Goal: Information Seeking & Learning: Learn about a topic

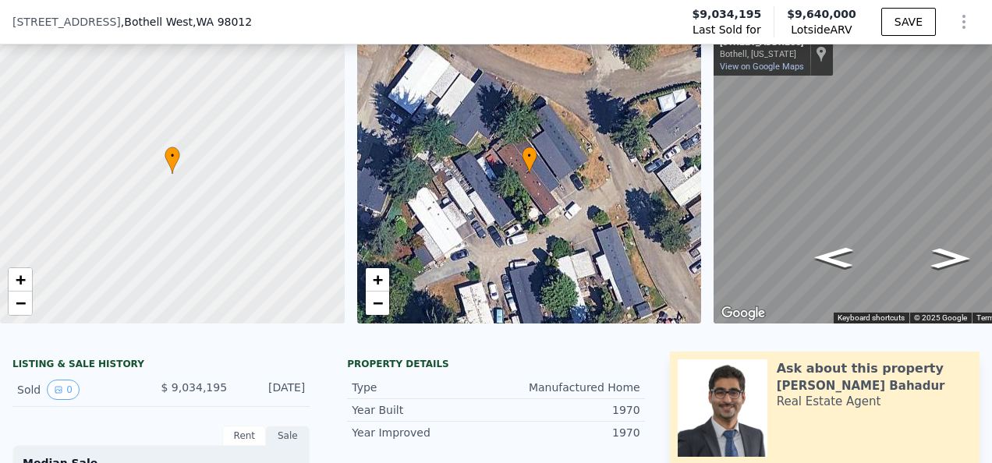
scroll to position [78, 0]
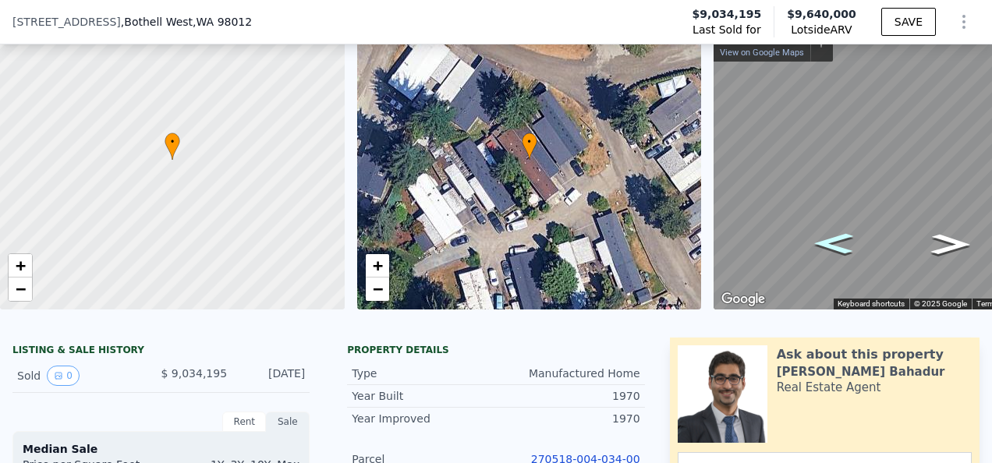
click at [839, 247] on icon "Go East, 192nd St SE" at bounding box center [834, 244] width 72 height 30
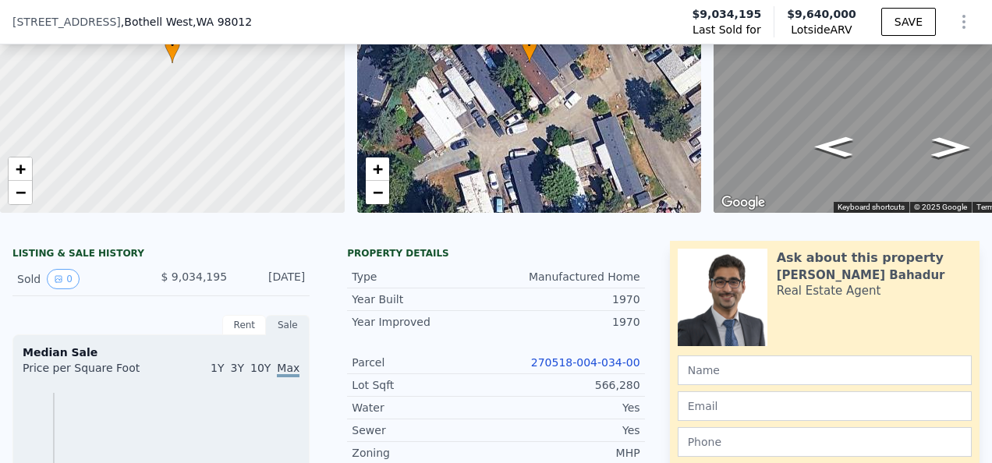
scroll to position [156, 0]
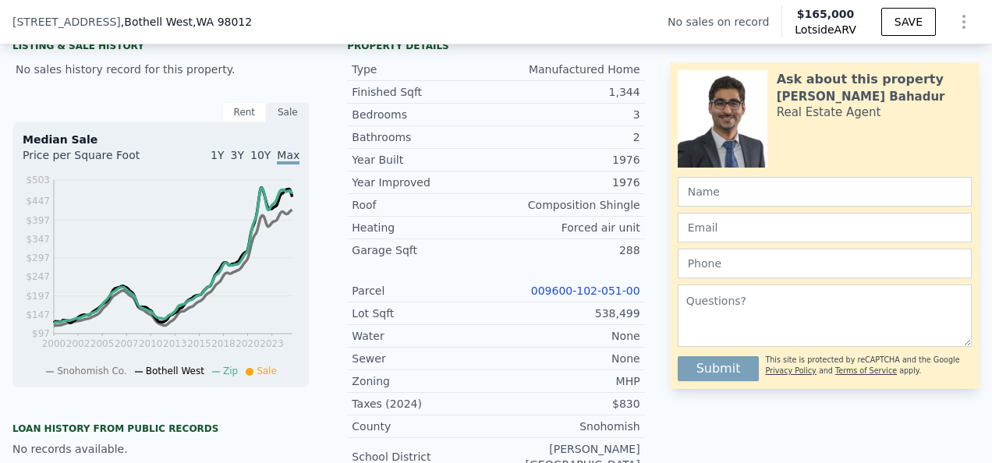
scroll to position [306, 0]
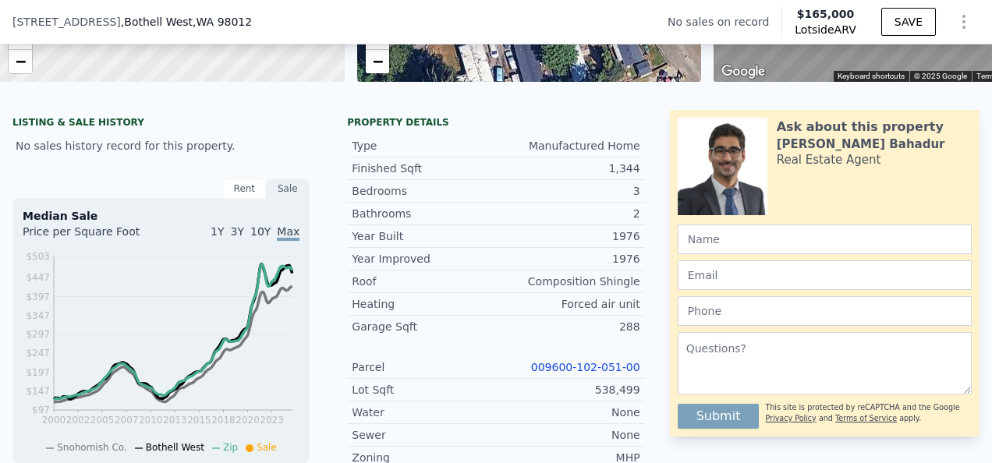
click at [9, 2] on div "1332 192nd St SE Unit 51 , Bothell West , WA 98012 No sales on record Lotside A…" at bounding box center [496, 22] width 992 height 44
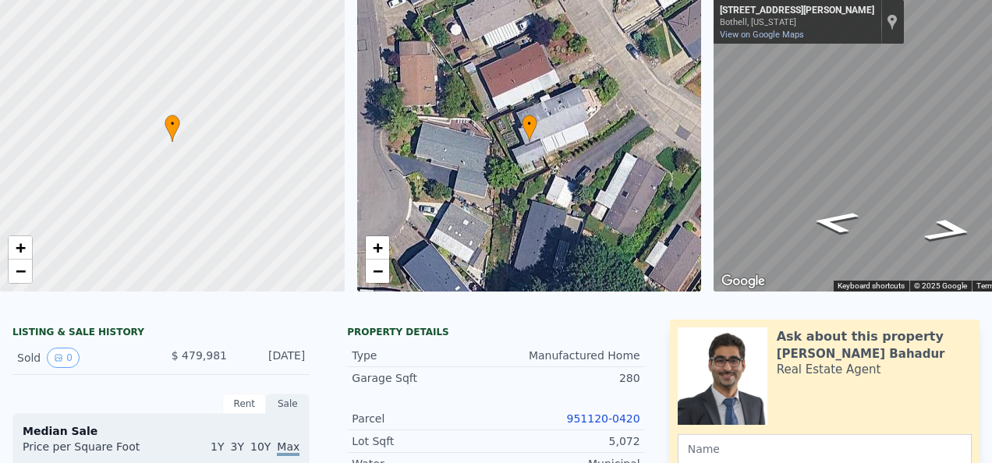
scroll to position [5, 0]
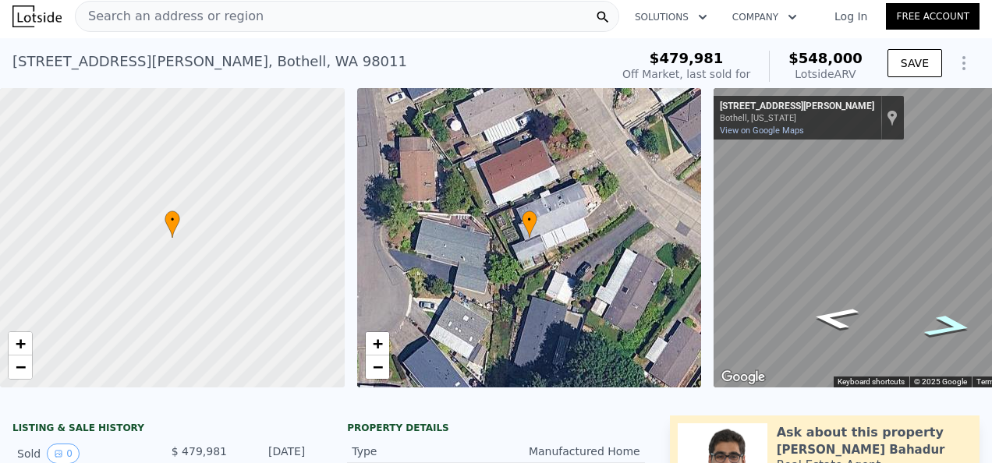
click at [953, 331] on icon "Go Northwest, Woodcrest Dr NE" at bounding box center [948, 327] width 91 height 34
click at [835, 314] on icon "Go Southeast, Woodcrest Dr NE" at bounding box center [835, 317] width 91 height 34
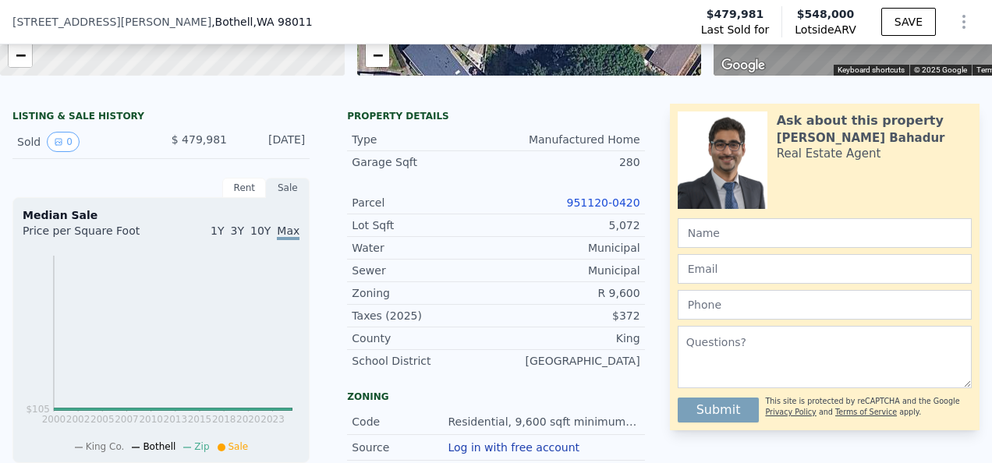
scroll to position [0, 0]
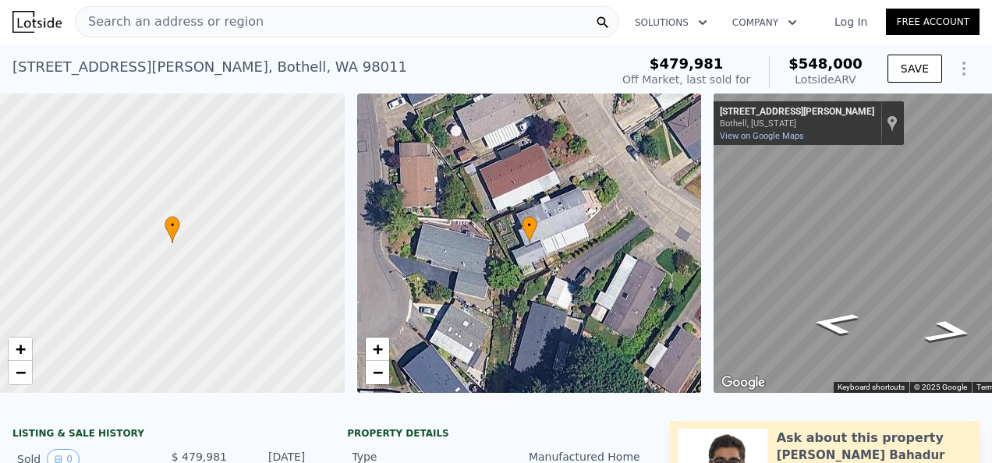
click at [245, 12] on div "Search an address or region" at bounding box center [347, 21] width 545 height 31
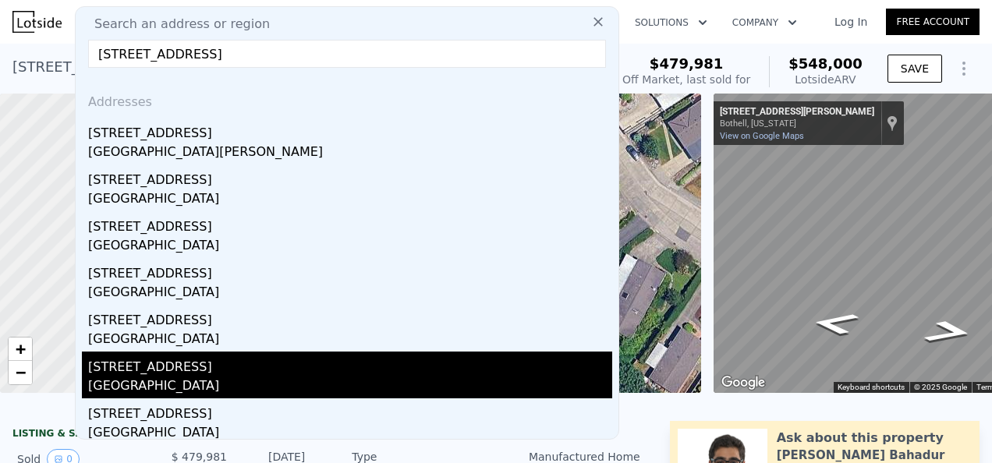
type input "[STREET_ADDRESS]"
click at [279, 373] on div "[STREET_ADDRESS]" at bounding box center [350, 364] width 524 height 25
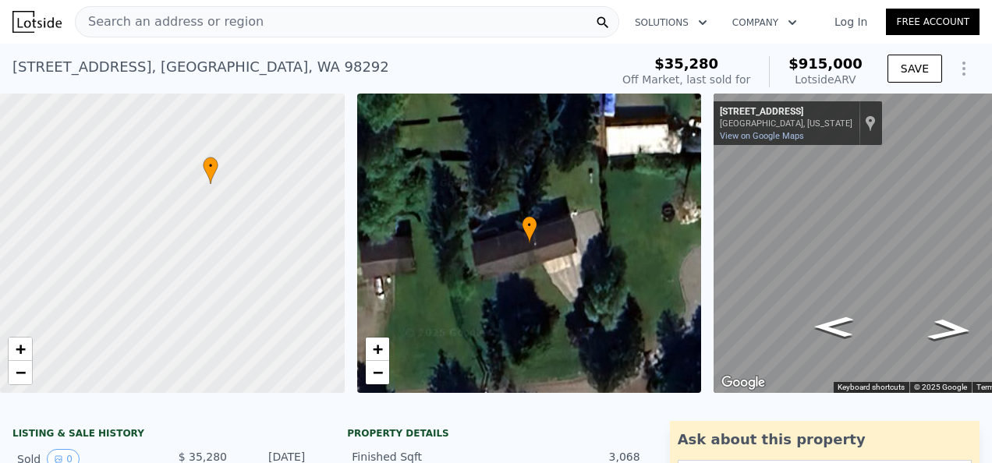
drag, startPoint x: 218, startPoint y: 267, endPoint x: 249, endPoint y: 217, distance: 58.5
click at [247, 218] on div at bounding box center [173, 243] width 414 height 360
click at [225, 200] on div at bounding box center [173, 244] width 414 height 360
click at [216, 162] on span "•" at bounding box center [212, 162] width 16 height 14
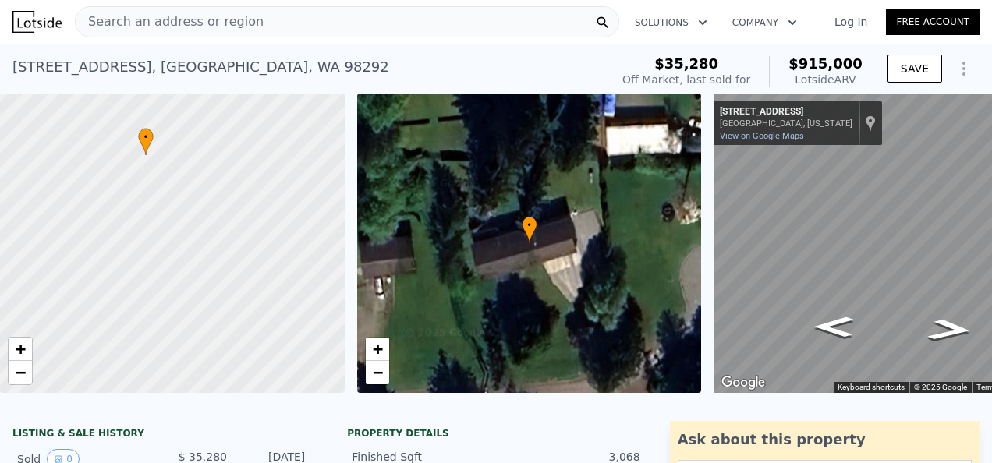
drag, startPoint x: 266, startPoint y: 225, endPoint x: 203, endPoint y: 176, distance: 80.1
click at [203, 176] on div at bounding box center [170, 242] width 414 height 360
click at [992, 295] on html "Search an address or region Solutions Company Open main menu Log In Free Accoun…" at bounding box center [496, 231] width 992 height 463
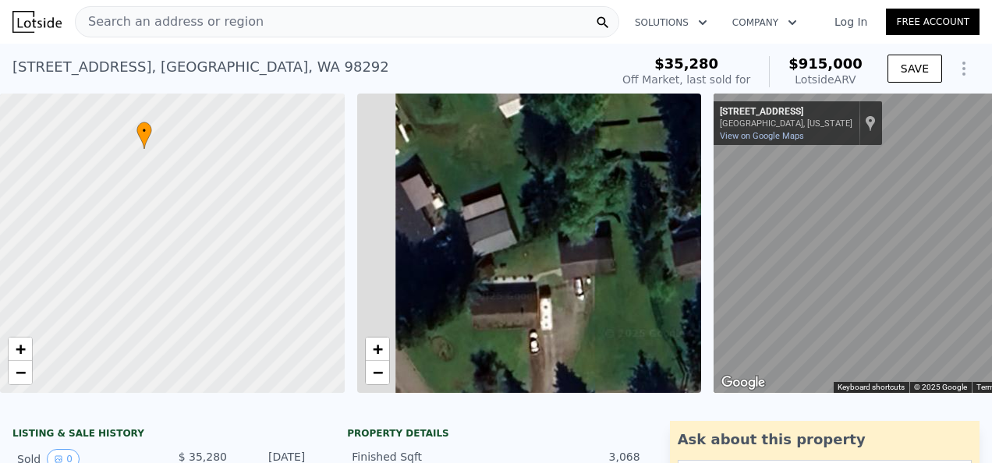
click at [817, 297] on div "• + − • + − ← Move left → Move right ↑ Move up ↓ Move down + Zoom in - Zoom out…" at bounding box center [496, 244] width 992 height 300
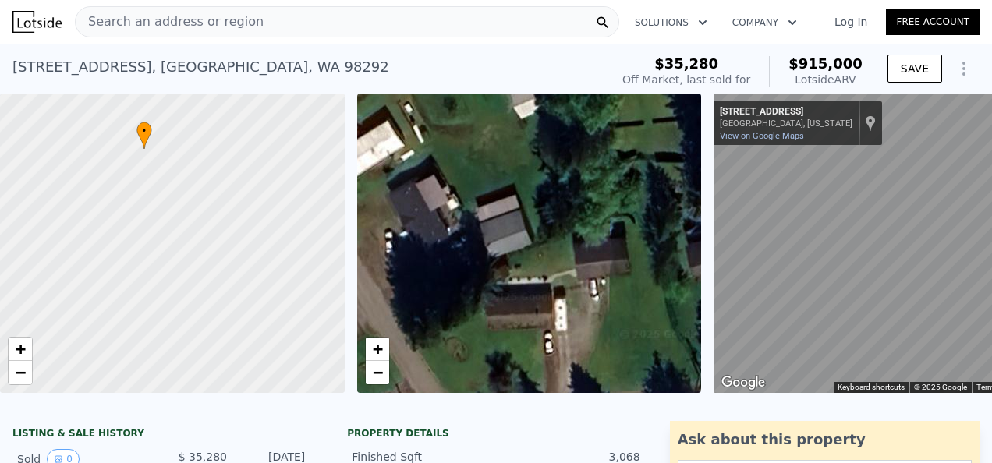
drag, startPoint x: 605, startPoint y: 296, endPoint x: 985, endPoint y: 285, distance: 379.3
click at [992, 279] on html "Search an address or region Solutions Company Open main menu Log In Free Accoun…" at bounding box center [496, 231] width 992 height 463
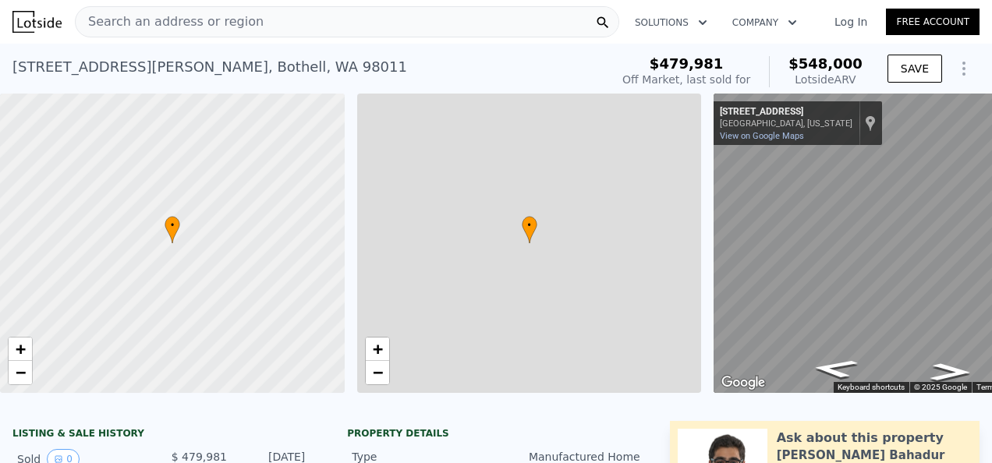
type input "3"
type input "2"
type input "1440"
type input "1854"
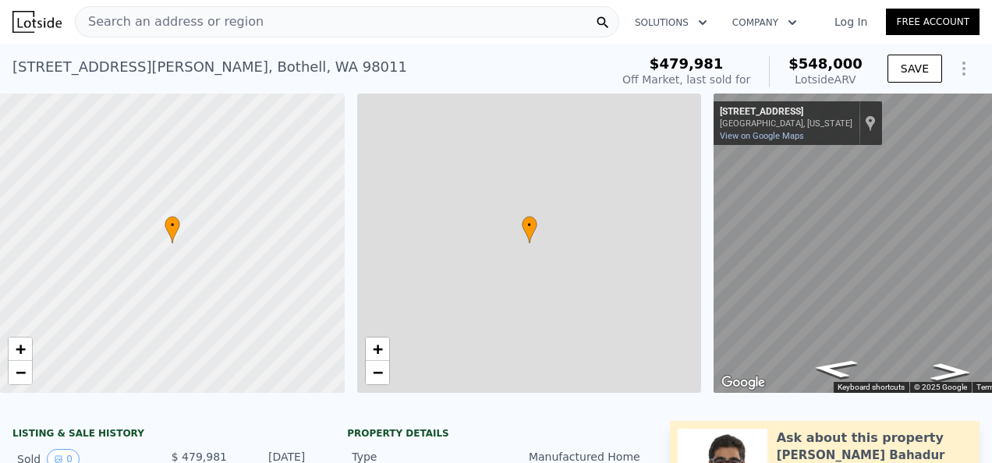
type input "5510"
type input "7035"
type input "$ 548,000"
type input "5"
type input "-$ 2,006"
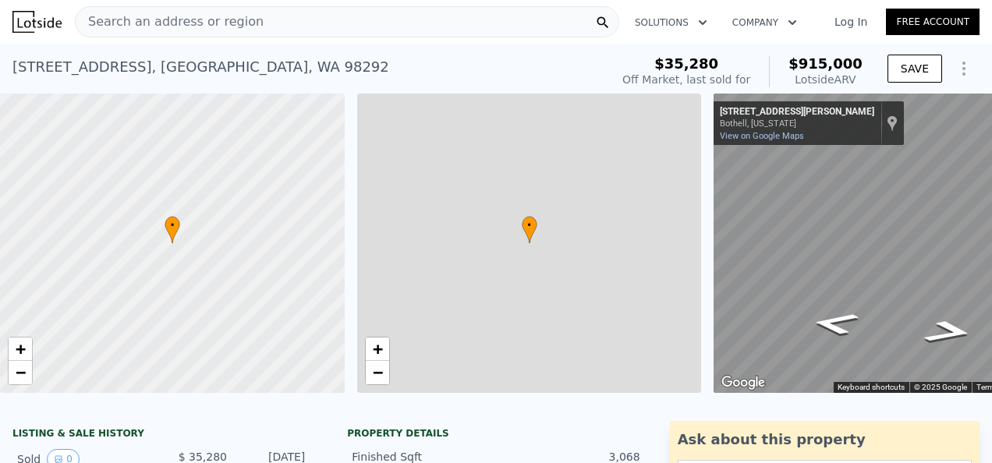
type input "5"
type input "2.5"
type input "3.25"
type input "2308"
type input "2958"
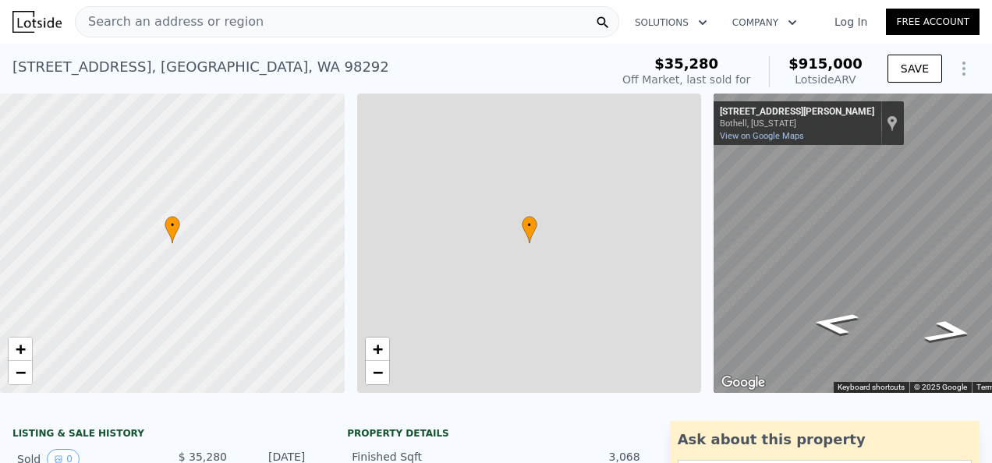
type input "5095"
type input "216493"
type input "$ 915,000"
type input "6"
type input "$ 805,603"
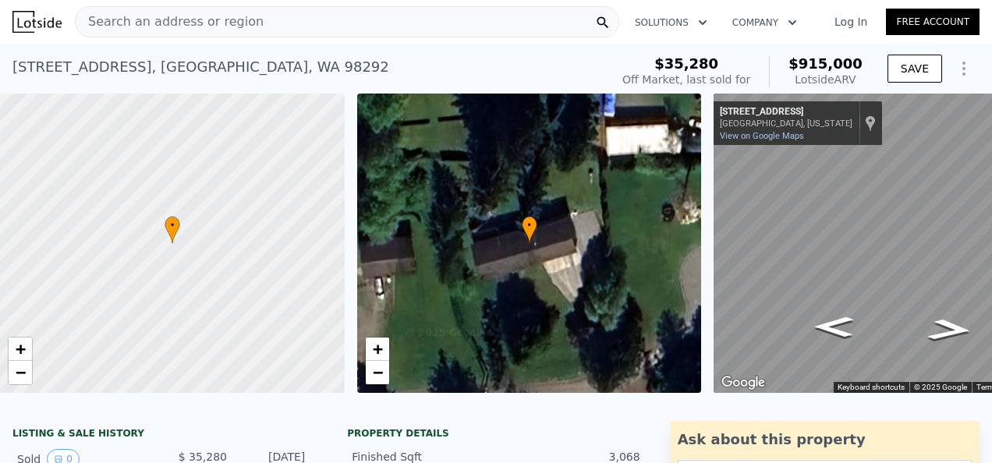
click at [414, 29] on div "Search an address or region" at bounding box center [347, 21] width 545 height 31
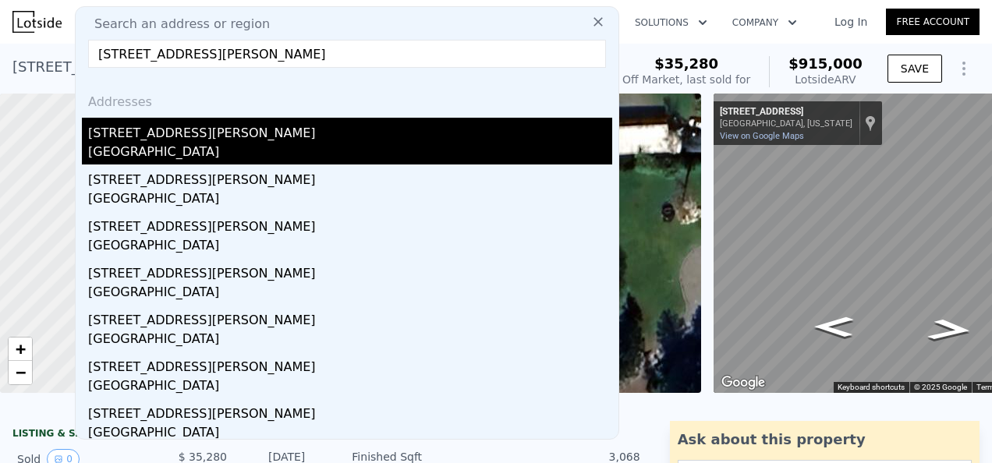
type input "[STREET_ADDRESS][PERSON_NAME]"
click at [259, 150] on div "[GEOGRAPHIC_DATA]" at bounding box center [350, 154] width 524 height 22
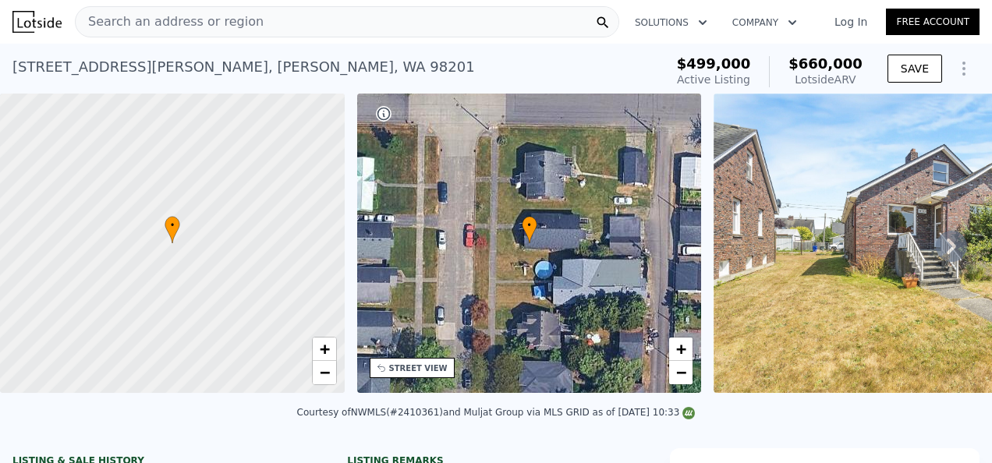
click at [414, 39] on div "Search an address or region Solutions Company Open main menu Log In Free Account" at bounding box center [495, 21] width 967 height 37
click at [404, 30] on div "Search an address or region" at bounding box center [347, 21] width 545 height 31
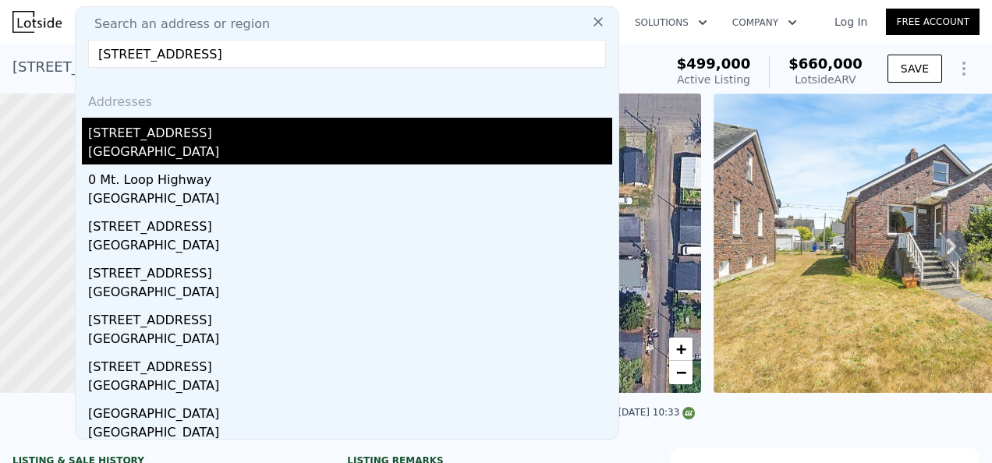
type input "[STREET_ADDRESS]"
click at [252, 140] on div "[STREET_ADDRESS]" at bounding box center [350, 130] width 524 height 25
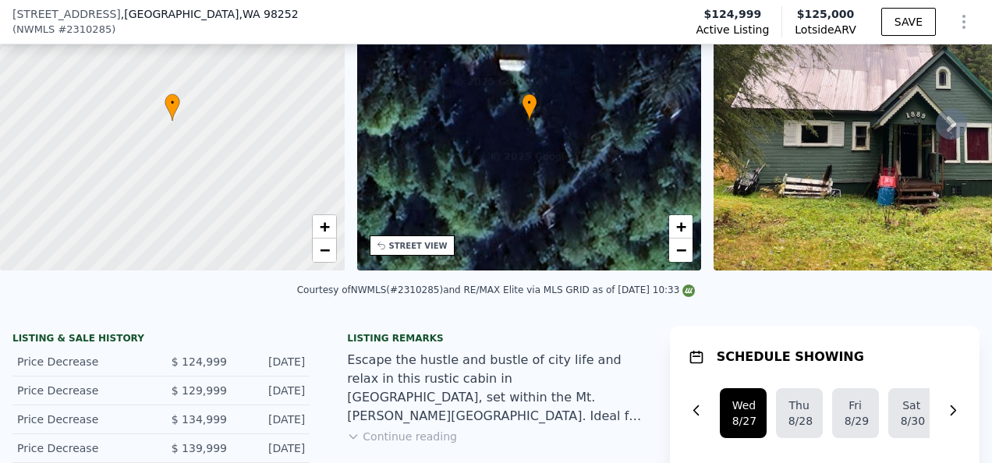
scroll to position [156, 0]
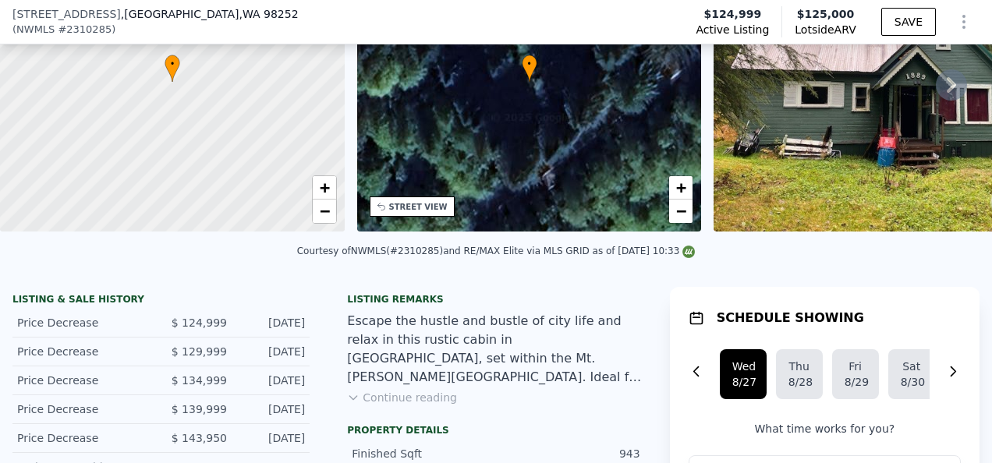
click at [937, 91] on icon at bounding box center [951, 84] width 31 height 31
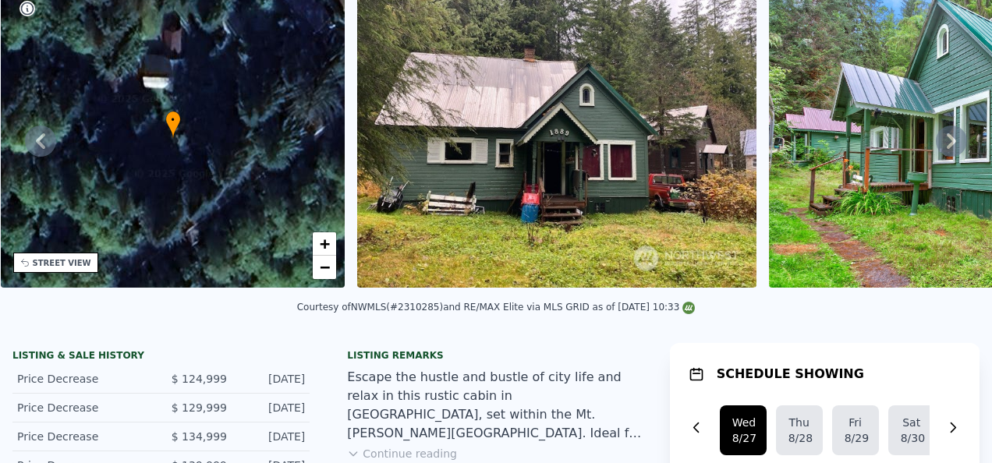
scroll to position [5, 0]
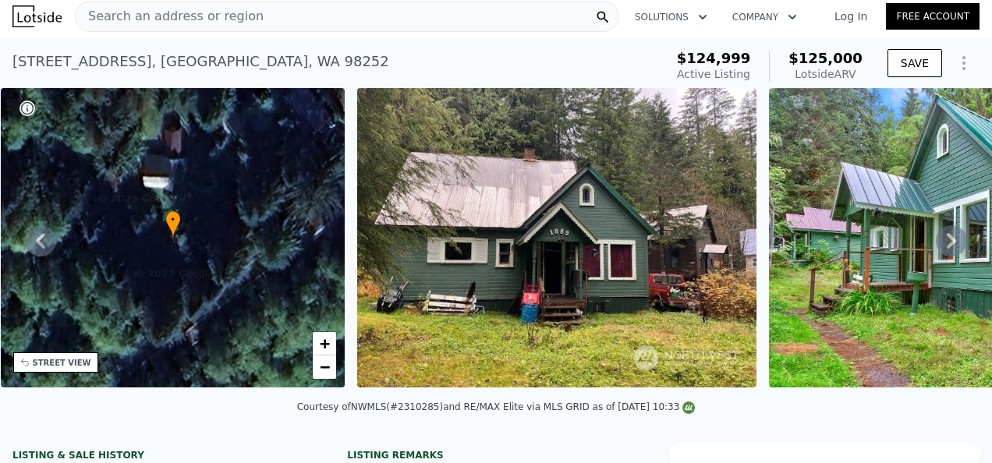
click at [937, 243] on icon at bounding box center [951, 240] width 31 height 31
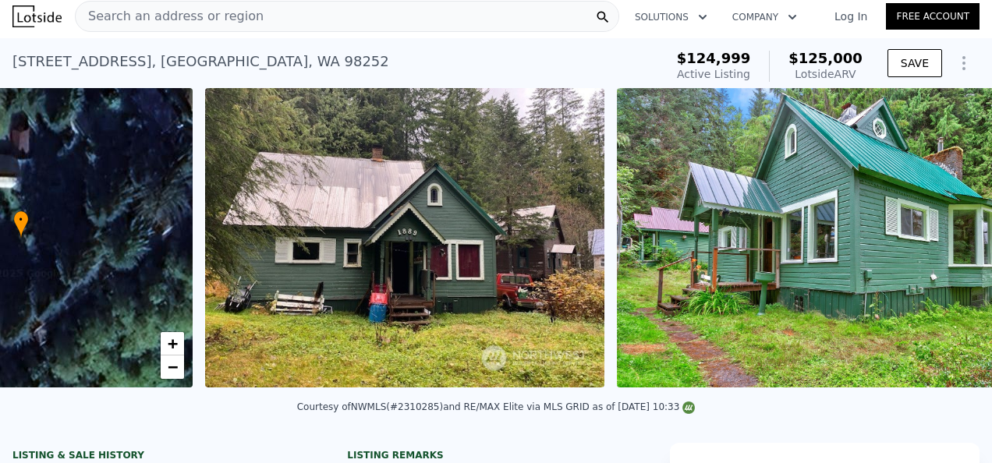
scroll to position [0, 714]
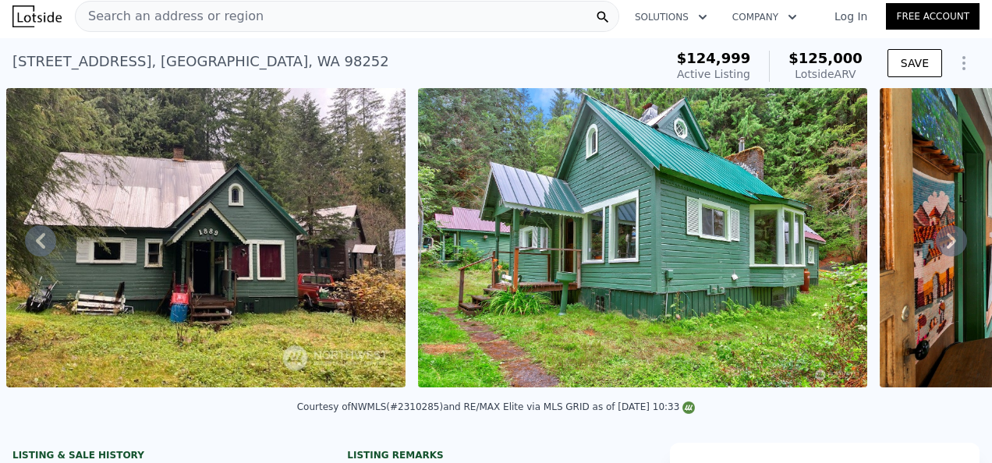
click at [937, 243] on icon at bounding box center [951, 240] width 31 height 31
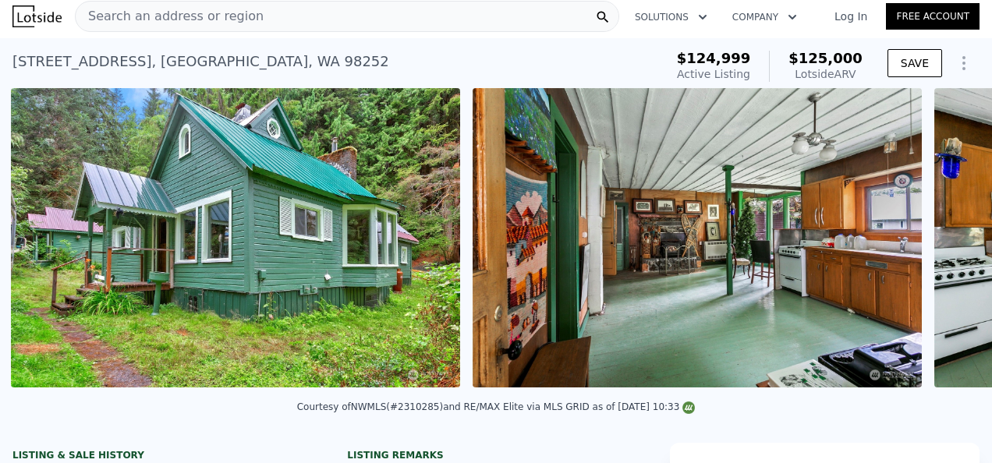
scroll to position [0, 1126]
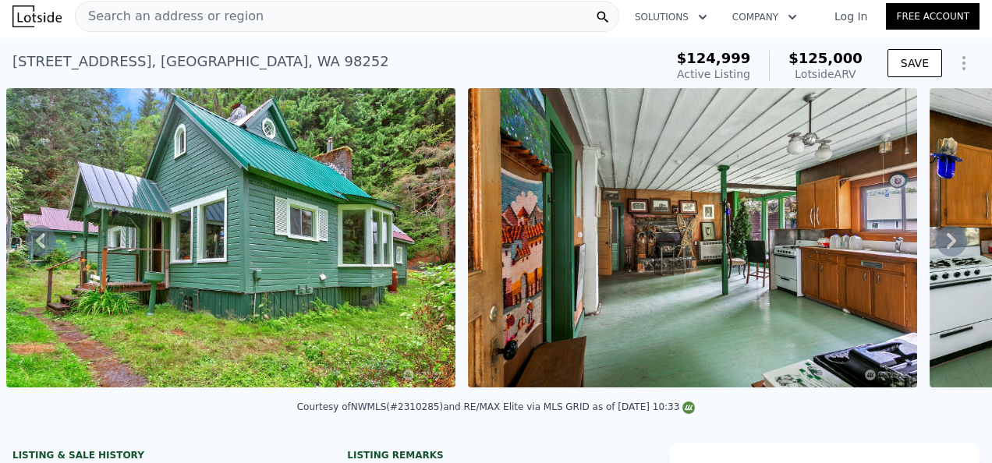
click at [937, 243] on icon at bounding box center [951, 240] width 31 height 31
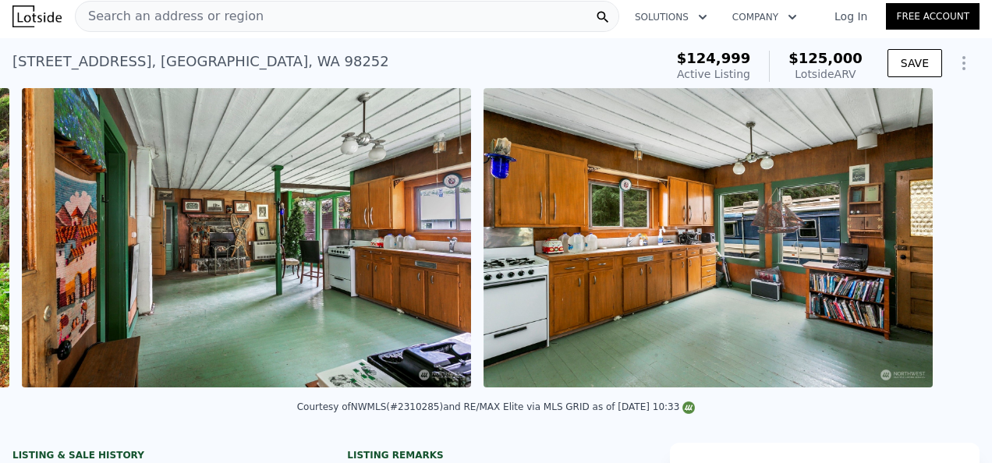
scroll to position [0, 1588]
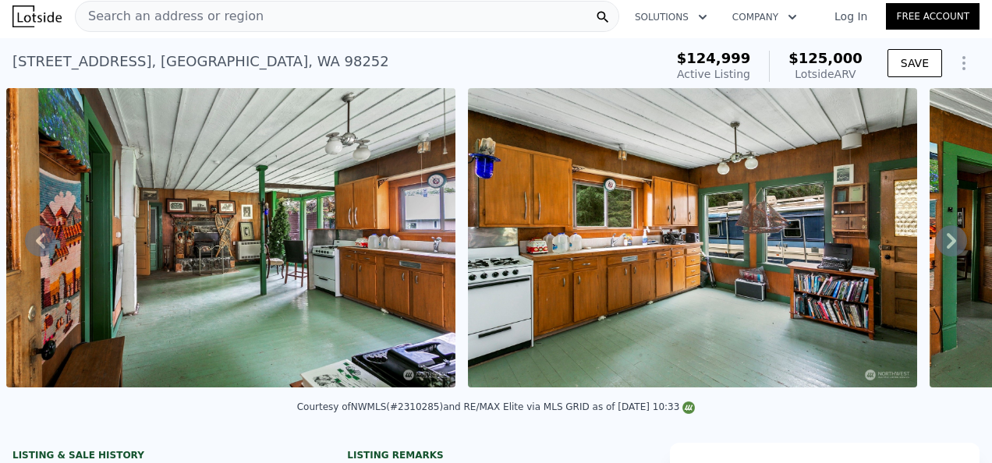
click at [937, 243] on icon at bounding box center [951, 240] width 31 height 31
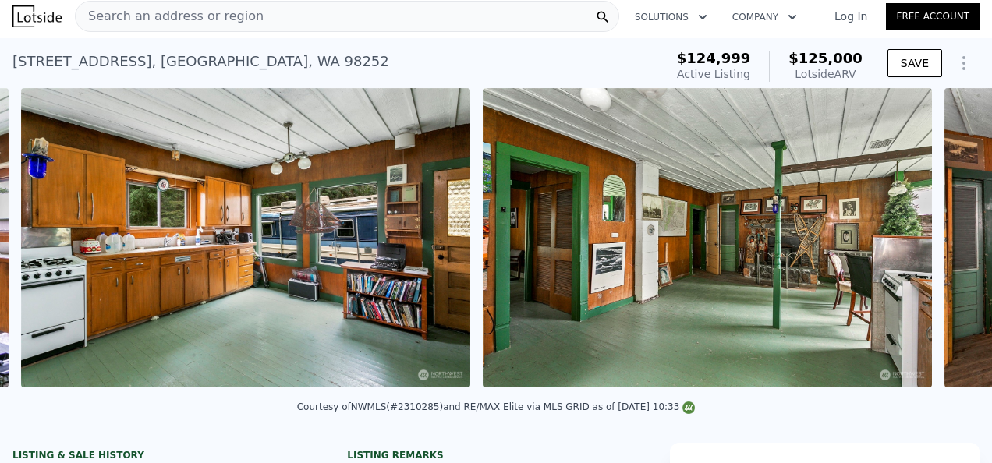
scroll to position [0, 2049]
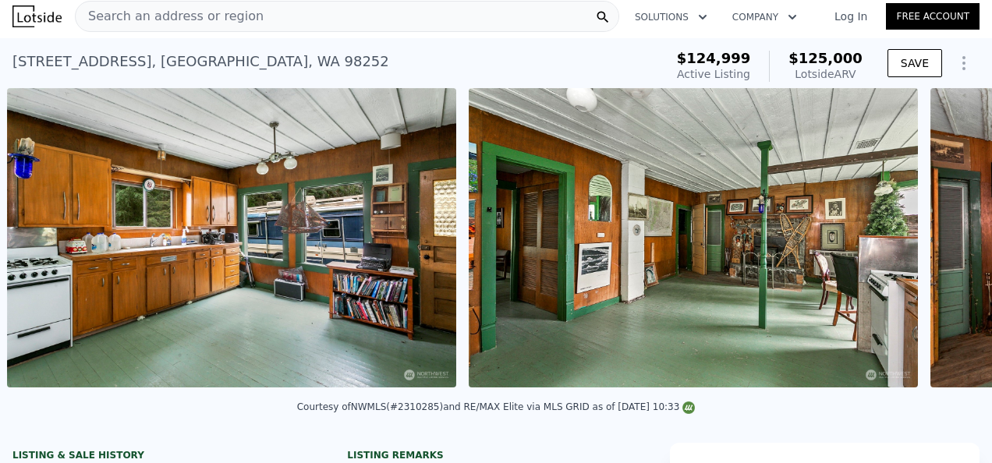
click at [937, 243] on div "• + − • + − STREET VIEW ← Move left → Move right ↑ Move up ↓ Move down + Zoom i…" at bounding box center [496, 240] width 992 height 305
click at [936, 240] on icon at bounding box center [951, 240] width 31 height 31
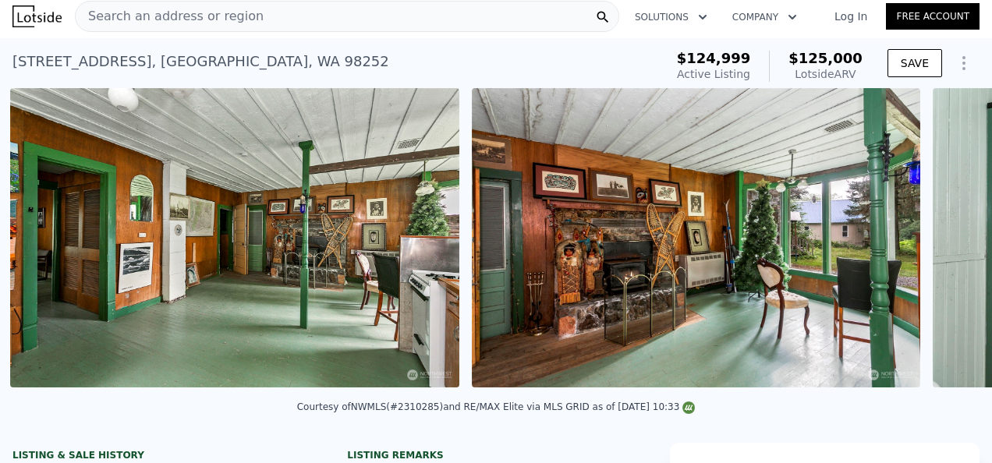
scroll to position [0, 2511]
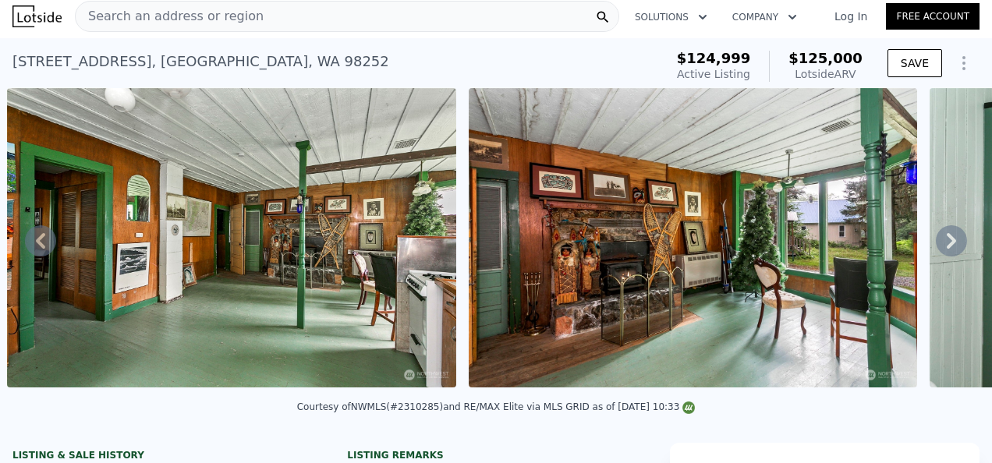
click at [936, 243] on icon at bounding box center [951, 240] width 31 height 31
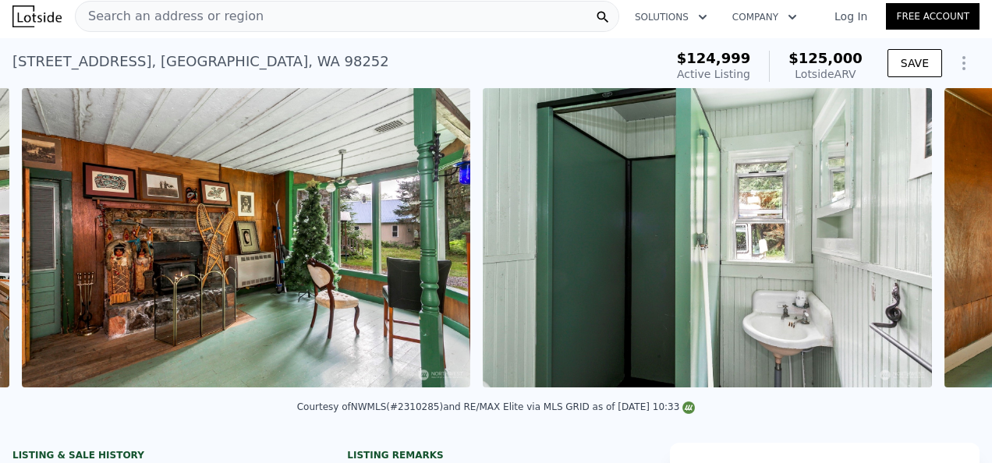
scroll to position [0, 2973]
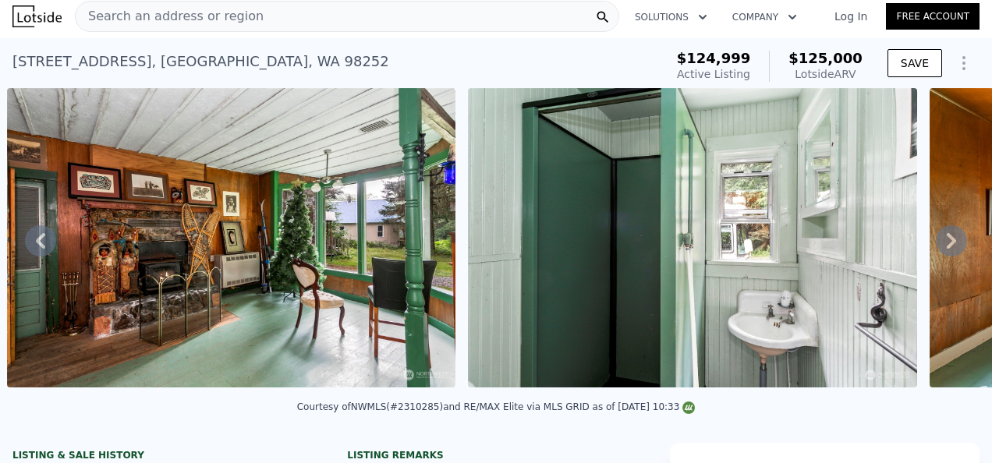
click at [936, 243] on icon at bounding box center [951, 240] width 31 height 31
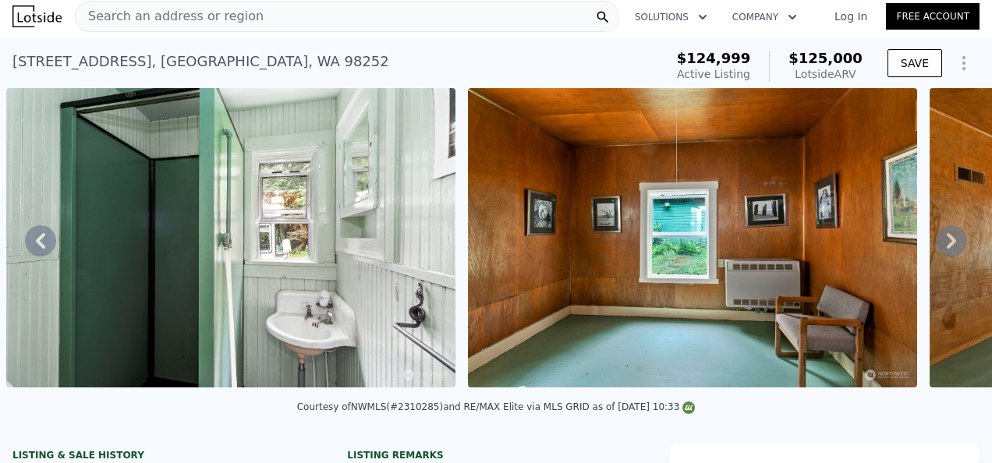
click at [936, 243] on icon at bounding box center [951, 240] width 31 height 31
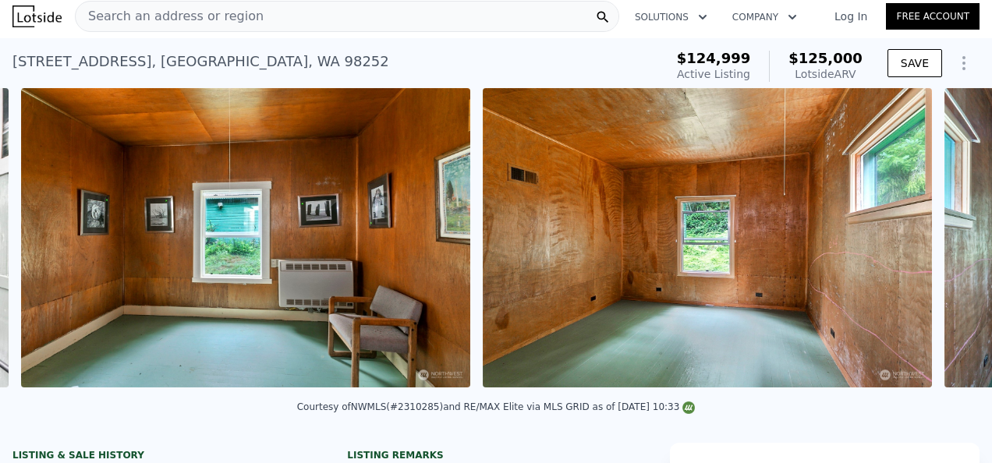
scroll to position [0, 3896]
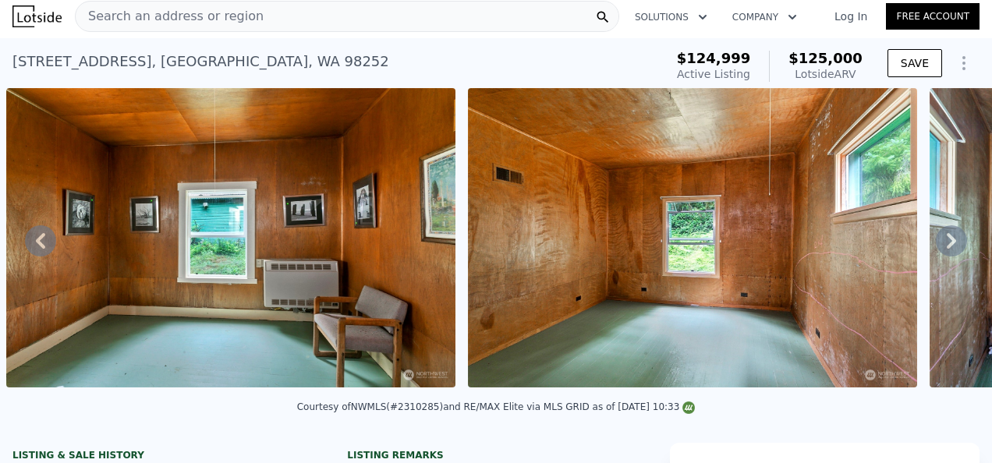
click at [936, 243] on icon at bounding box center [951, 240] width 31 height 31
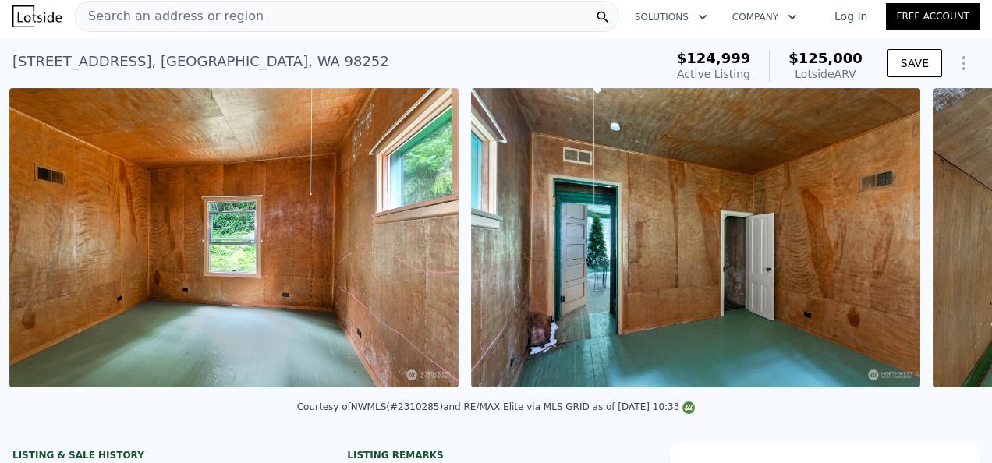
scroll to position [0, 4358]
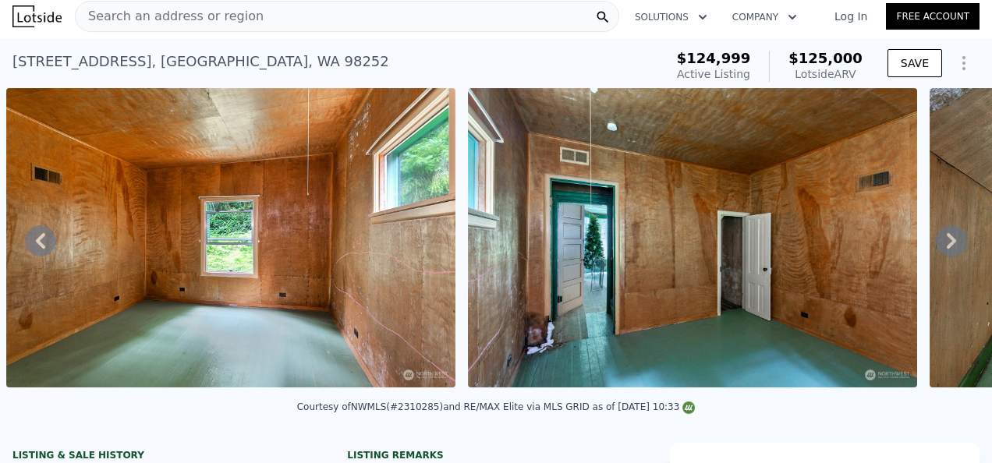
click at [936, 243] on icon at bounding box center [951, 240] width 31 height 31
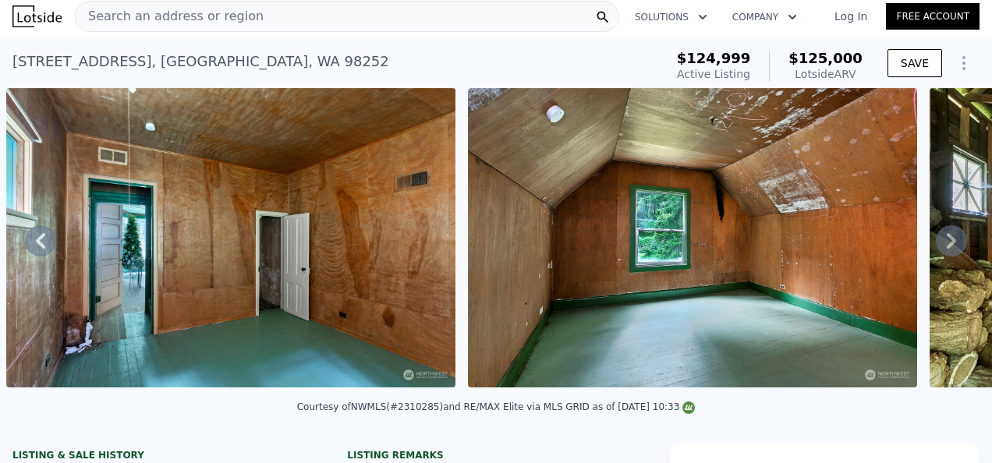
click at [936, 243] on icon at bounding box center [951, 240] width 31 height 31
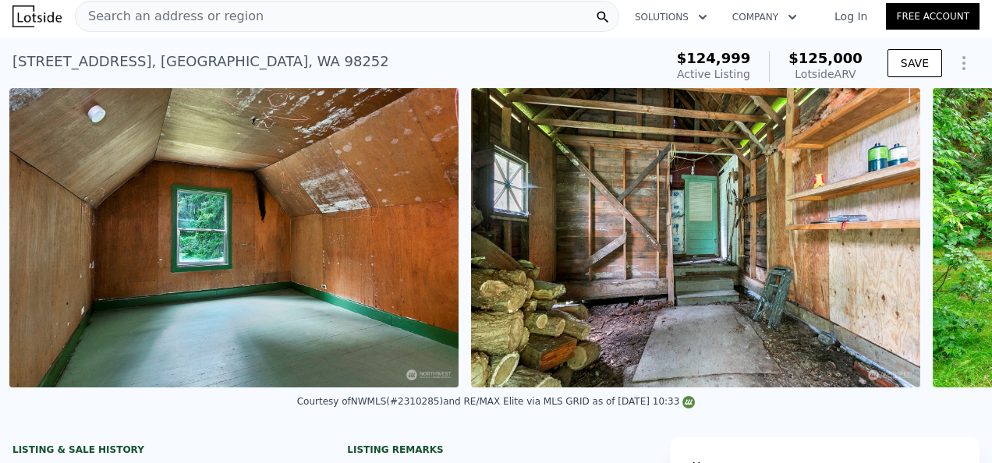
scroll to position [0, 5282]
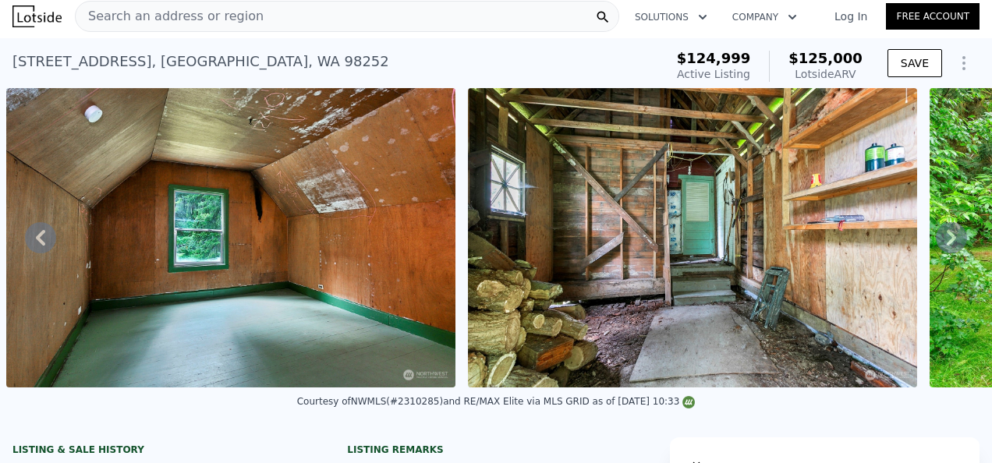
click at [936, 243] on icon at bounding box center [951, 237] width 31 height 31
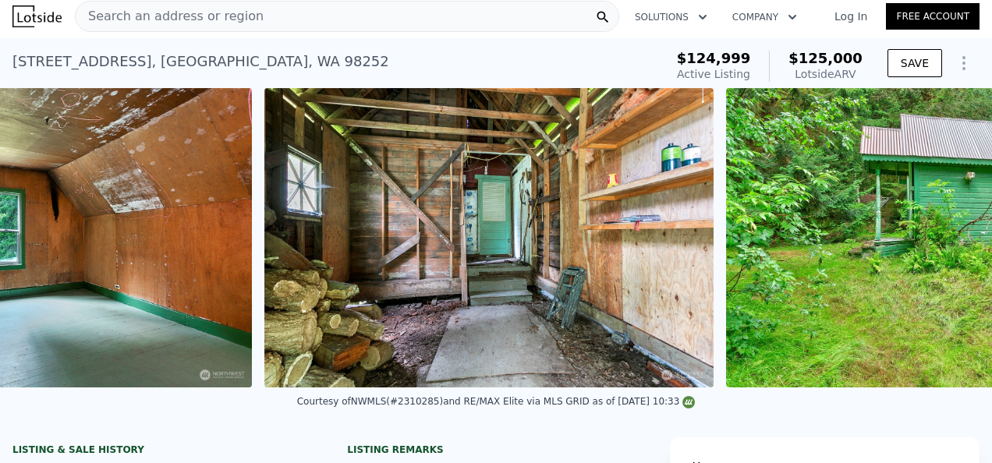
scroll to position [0, 5687]
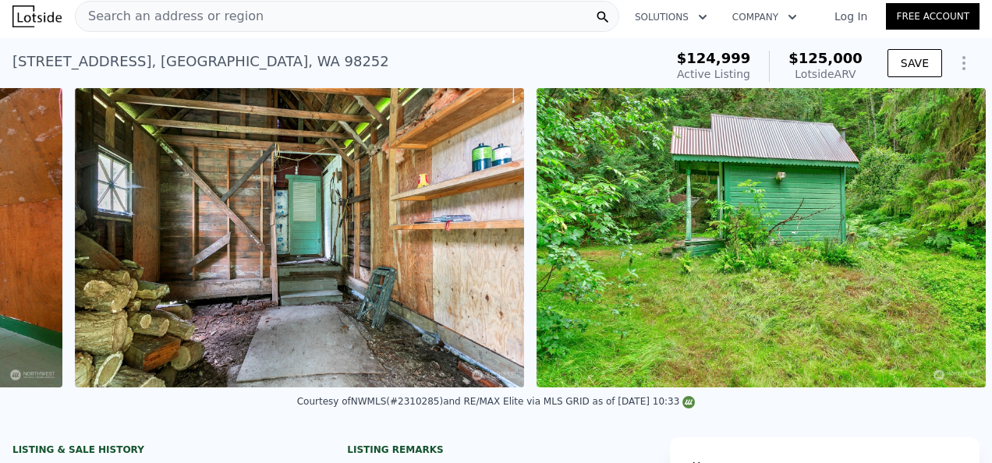
click at [935, 243] on img at bounding box center [761, 238] width 449 height 300
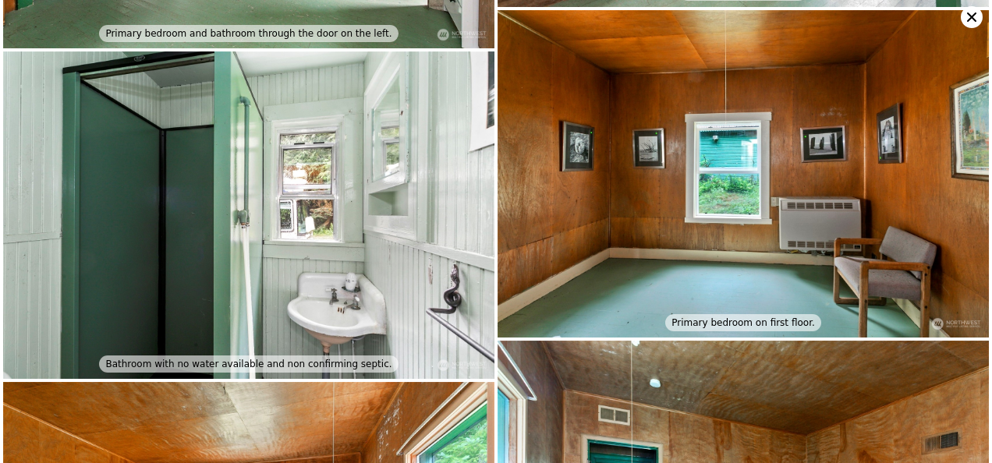
scroll to position [981, 0]
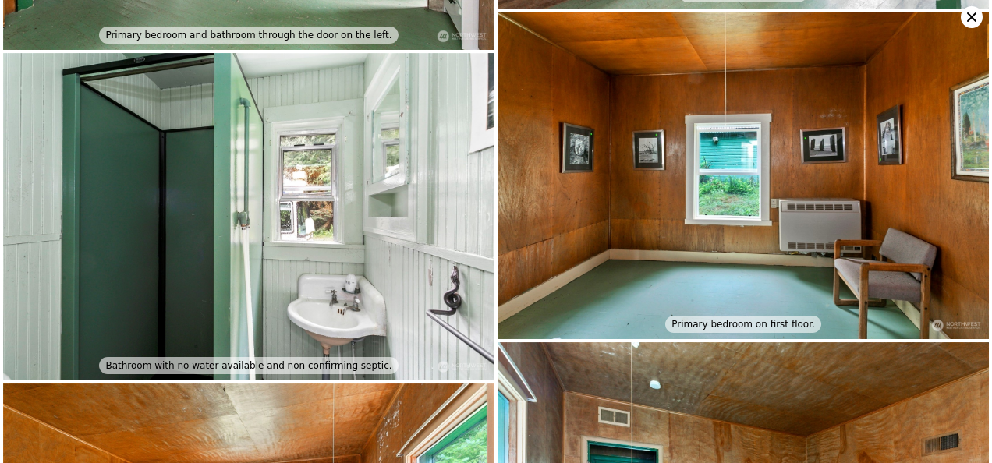
type input "4"
type input "1"
type input "2.5"
type input "1168"
type input "2037"
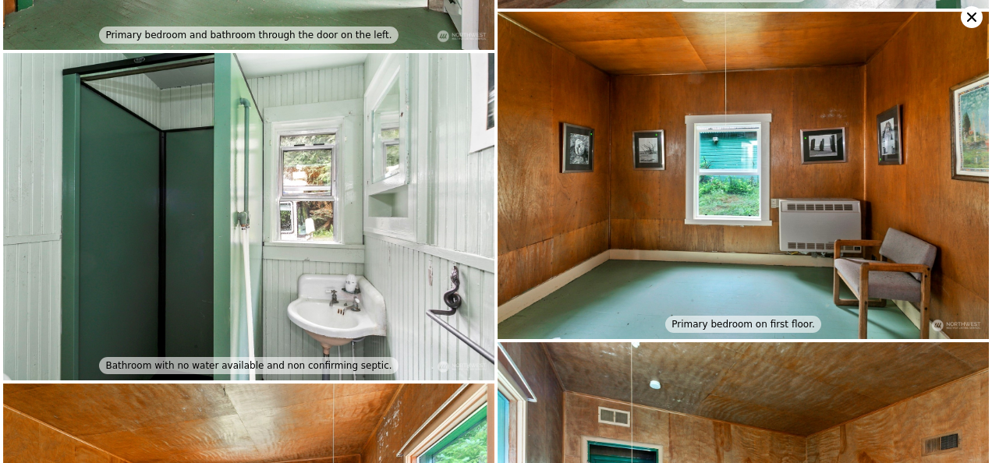
type input "3049"
type input "6098"
type input "$ 660,000"
type input "$ 79,781"
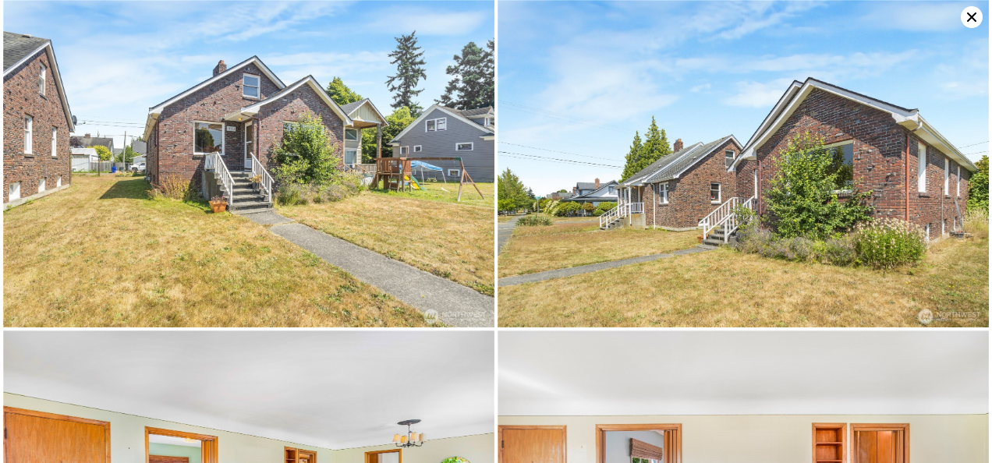
type input "5"
type input "2.5"
type input "3.25"
type input "2308"
type input "2958"
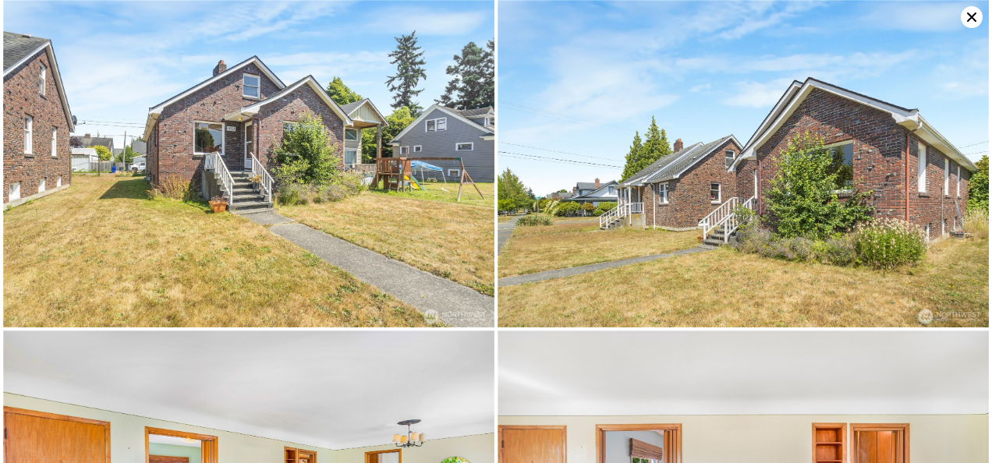
type input "5095"
type input "216493"
type input "$ 915,000"
type input "6"
type input "$ 805,603"
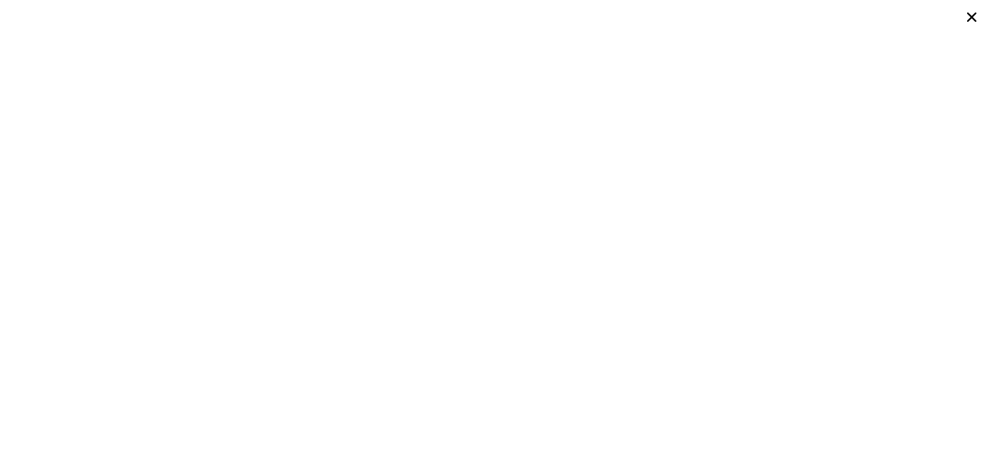
scroll to position [0, 97]
type input "3"
type input "2"
type input "1440"
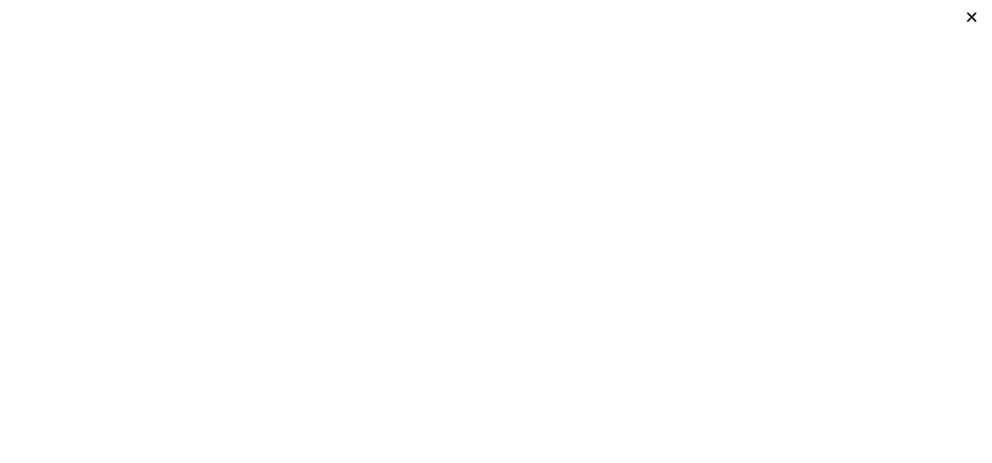
type input "1854"
type input "5510"
type input "7035"
type input "$ 548,000"
type input "5"
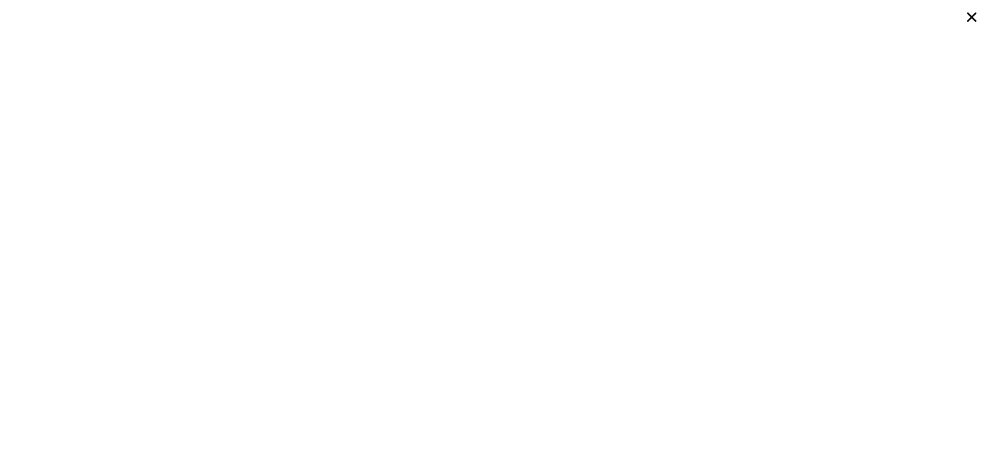
type input "-$ 2,006"
type input "4"
type input "1"
type input "2.5"
type input "1168"
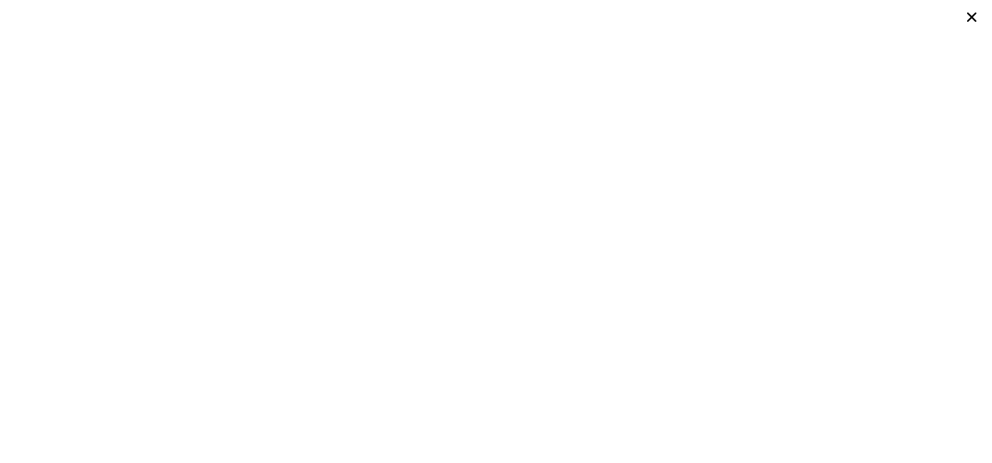
type input "2037"
type input "3049"
type input "6098"
type input "$ 660,000"
type input "5"
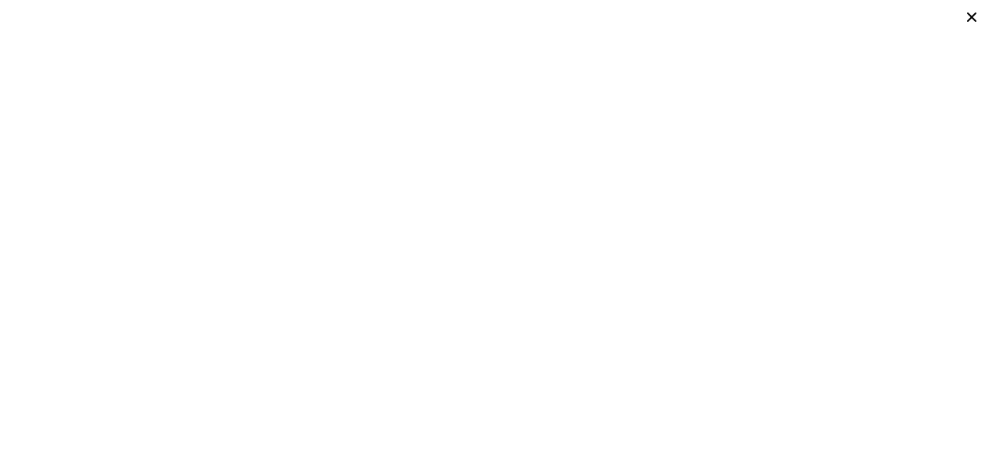
type input "$ 79,781"
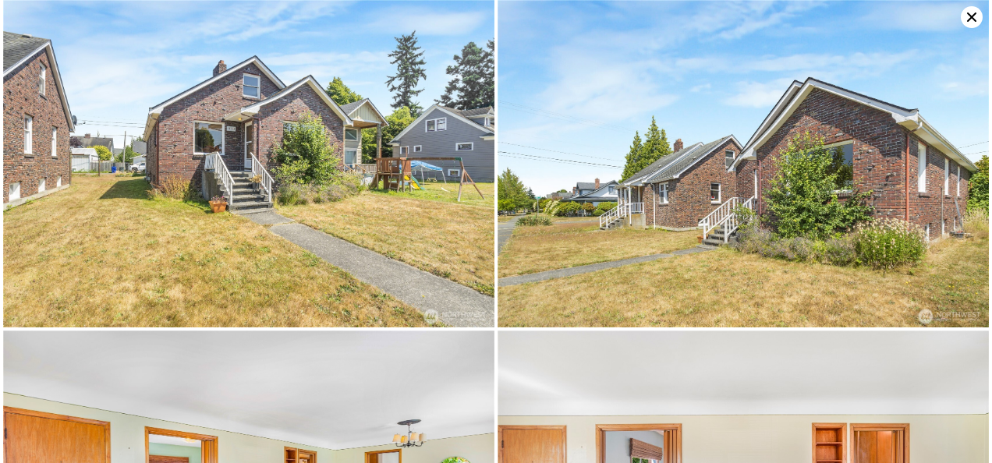
scroll to position [0, 363]
type input "5"
type input "2.5"
type input "3.25"
type input "2308"
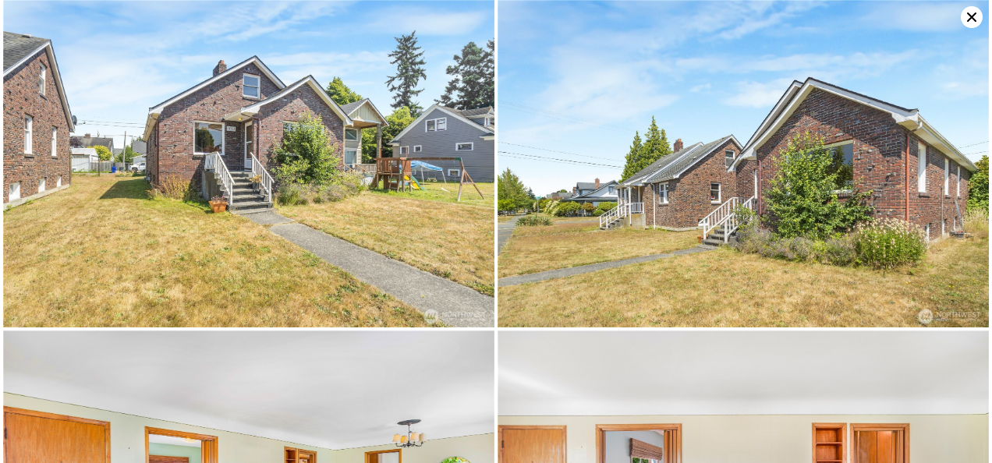
type input "2958"
type input "5095"
type input "216493"
type input "$ 915,000"
type input "6"
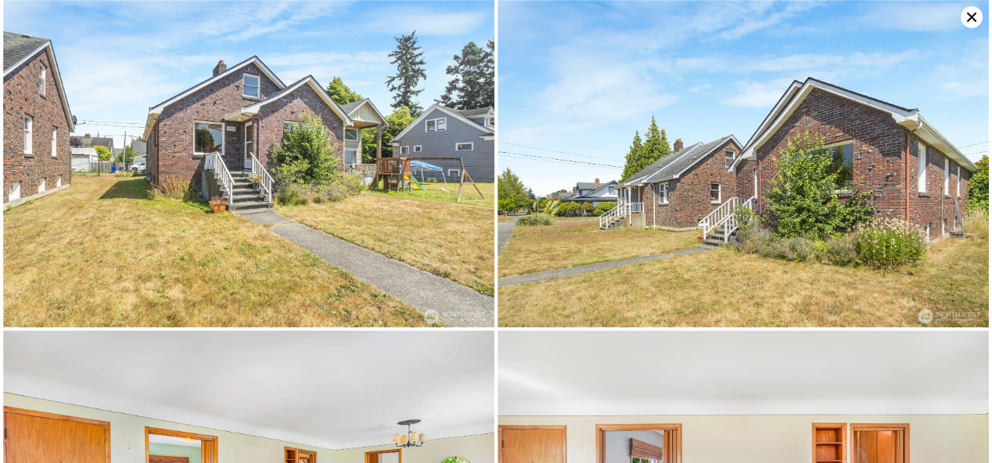
type input "$ 805,603"
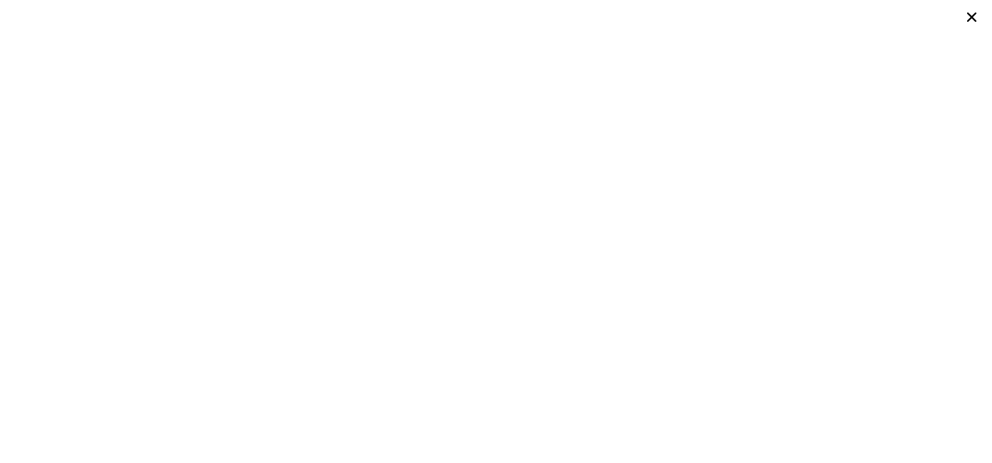
scroll to position [0, 97]
click at [973, 9] on icon at bounding box center [972, 17] width 22 height 22
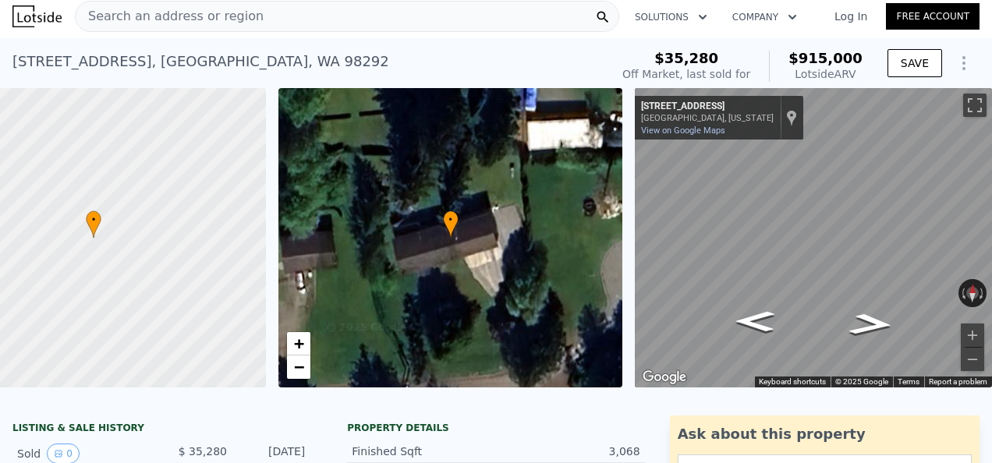
click at [289, 9] on div "Search an address or region" at bounding box center [347, 16] width 545 height 31
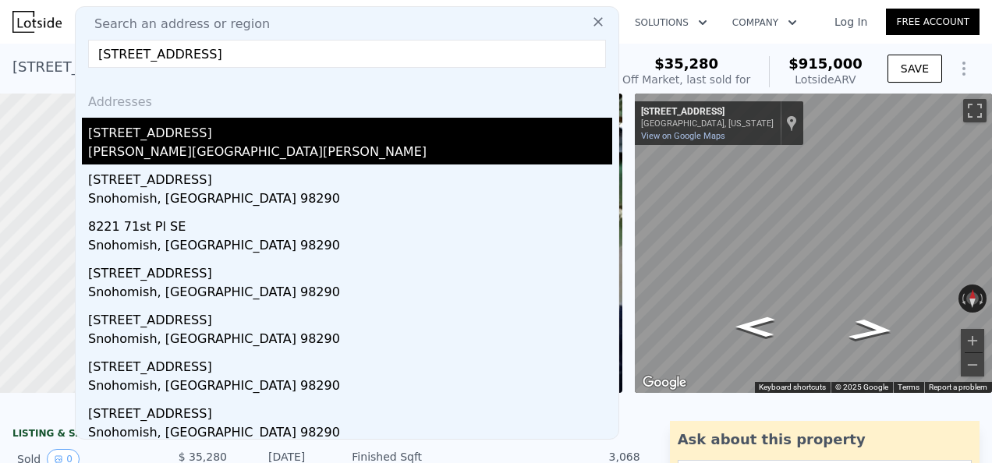
scroll to position [0, 0]
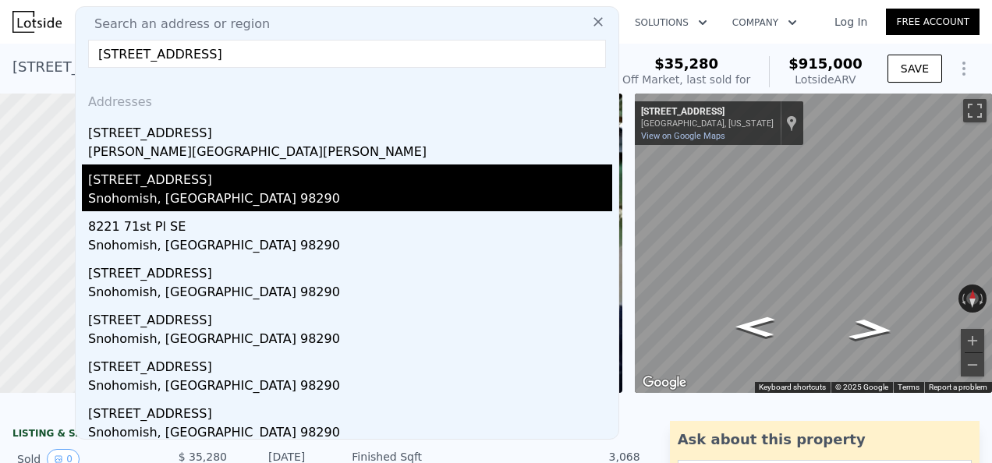
type input "[STREET_ADDRESS]"
click at [231, 179] on div "[STREET_ADDRESS]" at bounding box center [350, 177] width 524 height 25
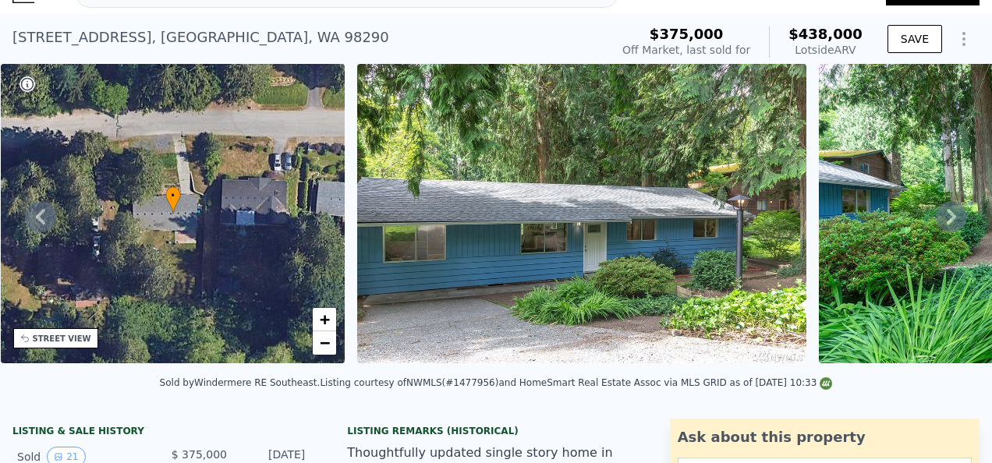
scroll to position [5, 0]
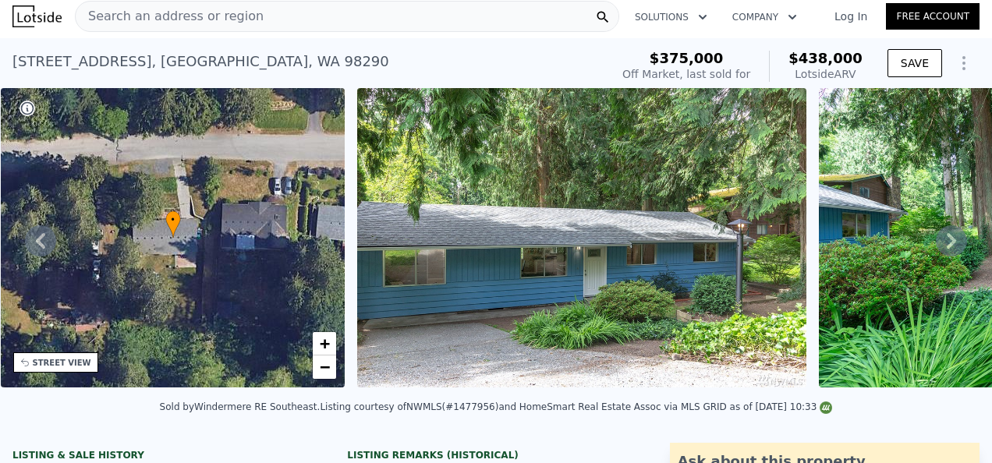
click at [311, 14] on div "Search an address or region" at bounding box center [347, 16] width 545 height 31
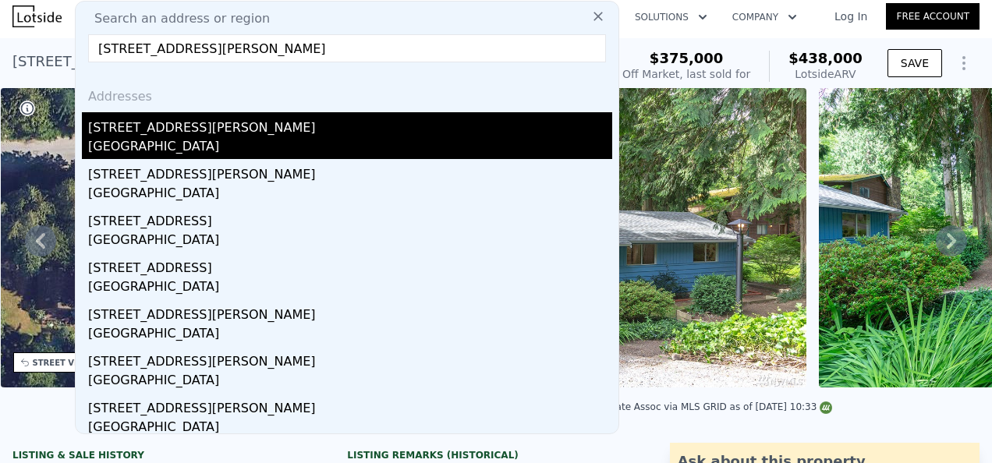
type input "[STREET_ADDRESS][PERSON_NAME]"
click at [239, 140] on div "[GEOGRAPHIC_DATA]" at bounding box center [350, 148] width 524 height 22
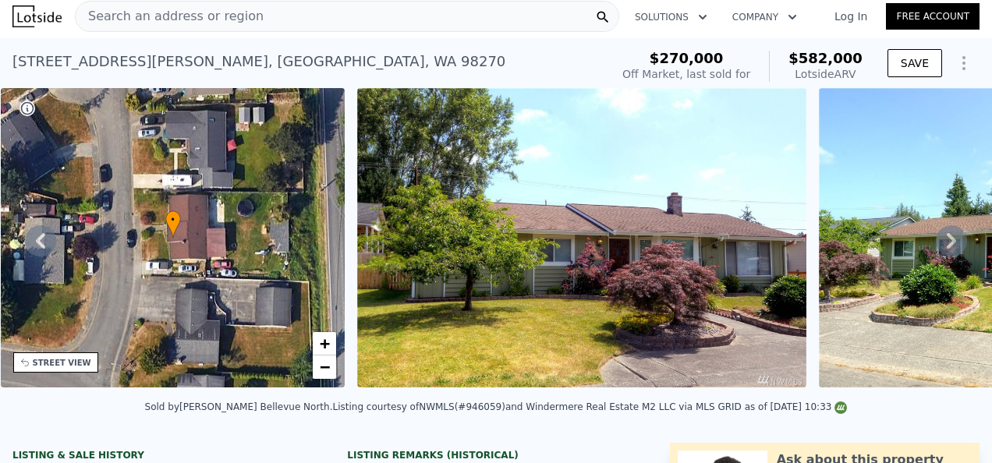
click at [335, 22] on div "Search an address or region" at bounding box center [347, 16] width 545 height 31
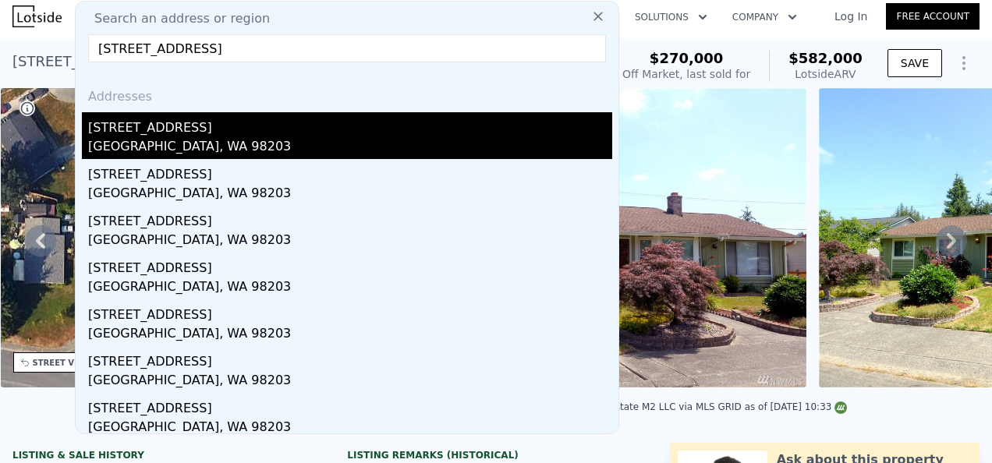
type input "[STREET_ADDRESS]"
click at [220, 131] on div "[STREET_ADDRESS]" at bounding box center [350, 124] width 524 height 25
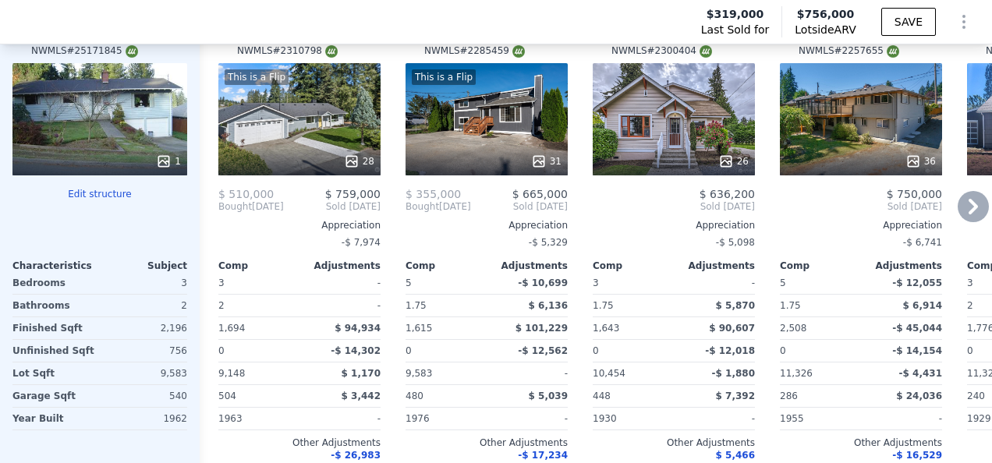
scroll to position [1795, 0]
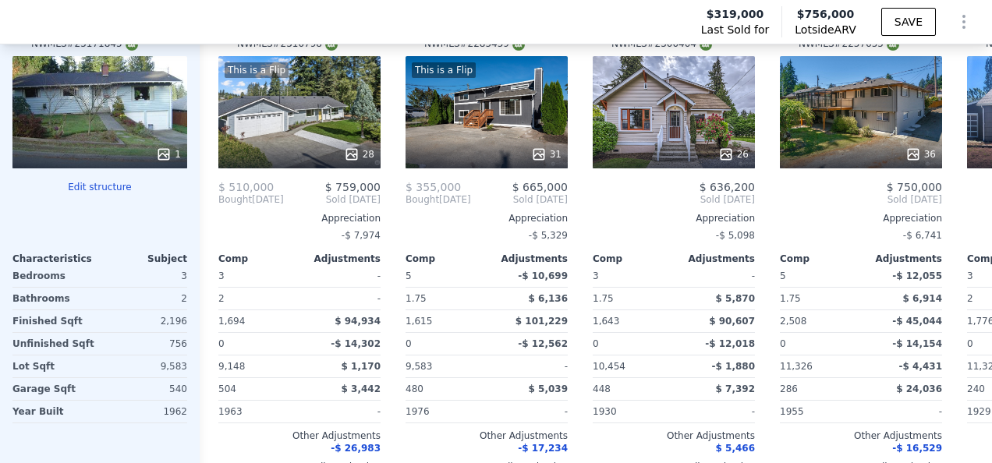
click at [141, 128] on div "1" at bounding box center [99, 112] width 175 height 112
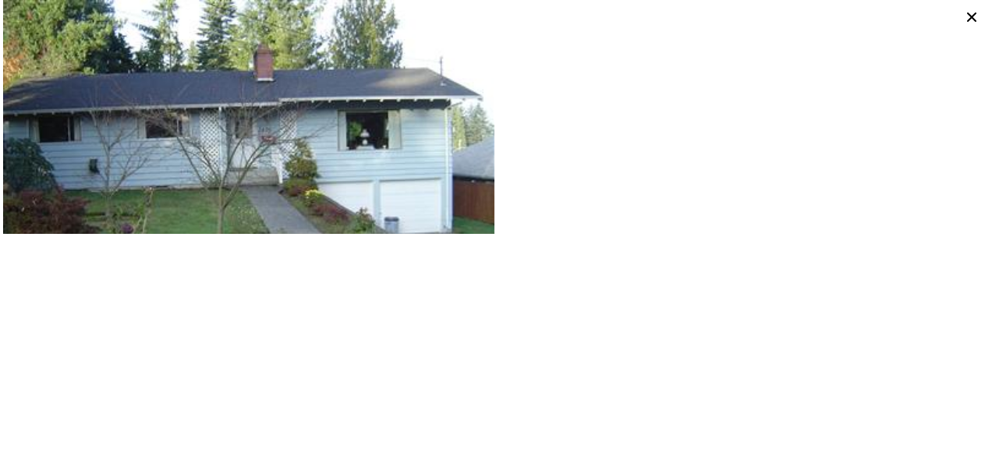
type input "4"
type input "1164"
type input "1638"
type input "10019"
type input "$ 582,000"
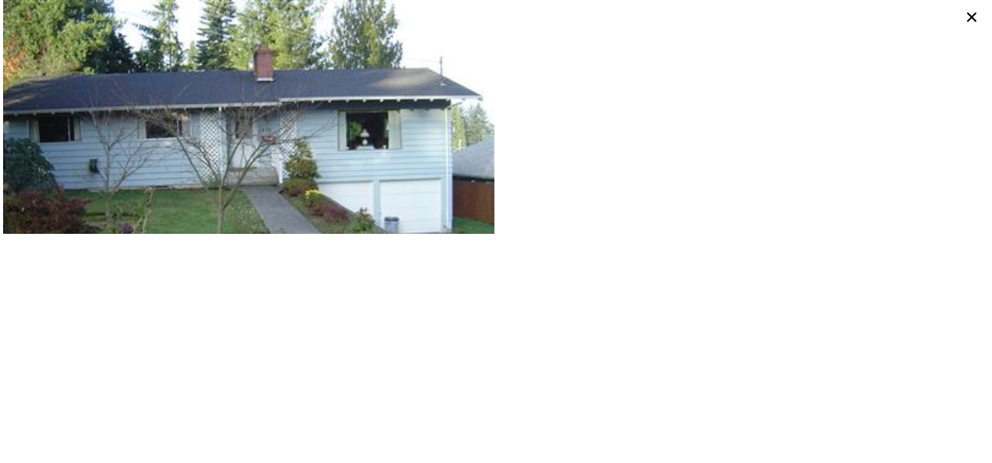
type input "4"
type input "$ 253,193"
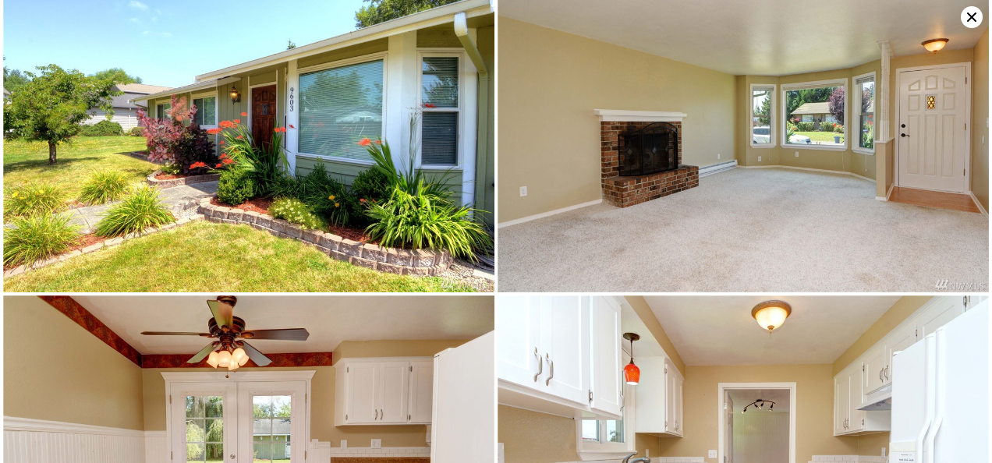
scroll to position [326, 0]
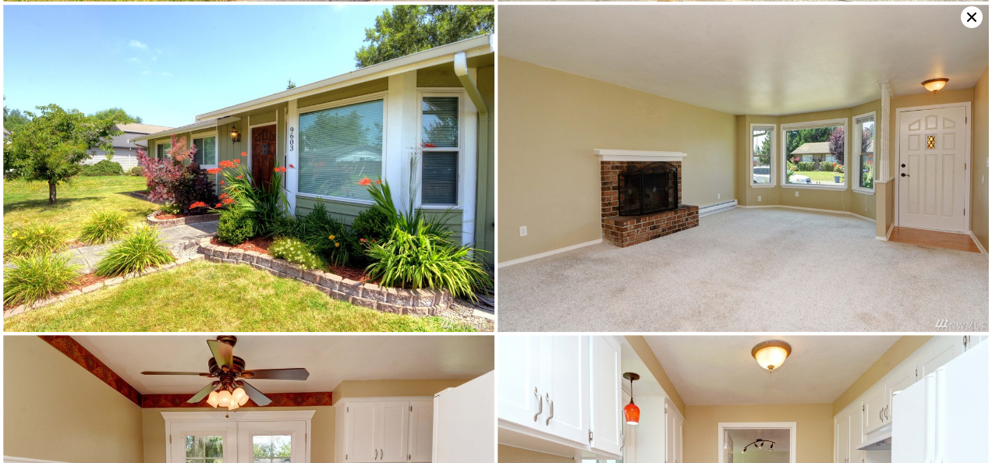
type input "5"
type input "1580"
type input "2771"
type input "11326"
type input "$ 756,000"
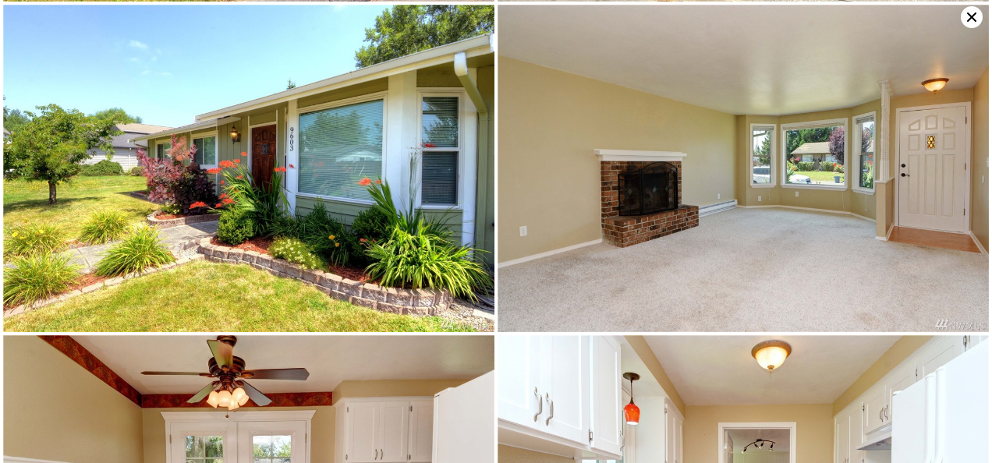
type input "6"
type input "$ 358,023"
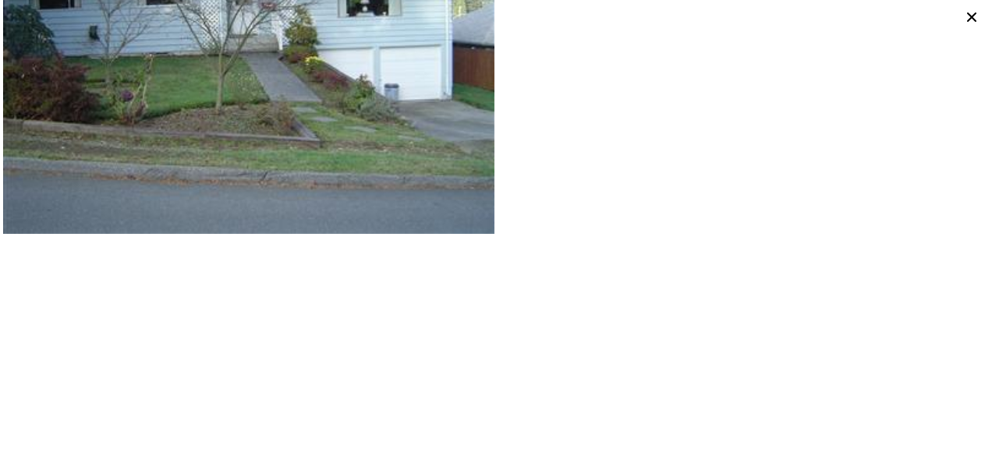
scroll to position [1798, 0]
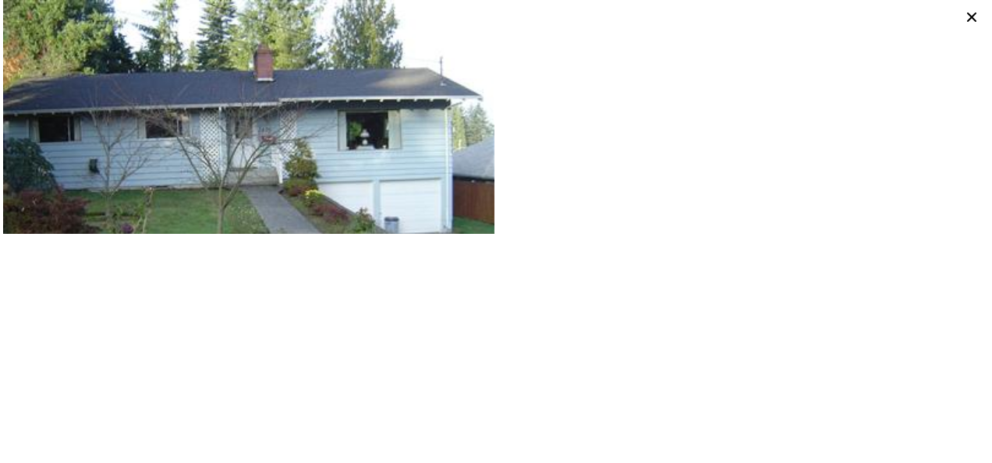
type input "2"
type input "4"
type input "0.75"
type input "2.75"
type input "960"
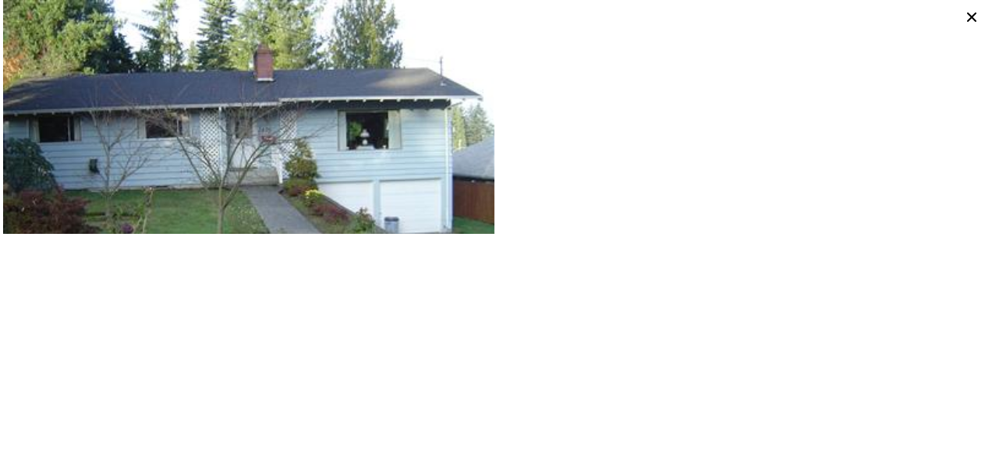
type input "1580"
type input "7405"
type input "15682"
type input "$ 438,000"
type input "4"
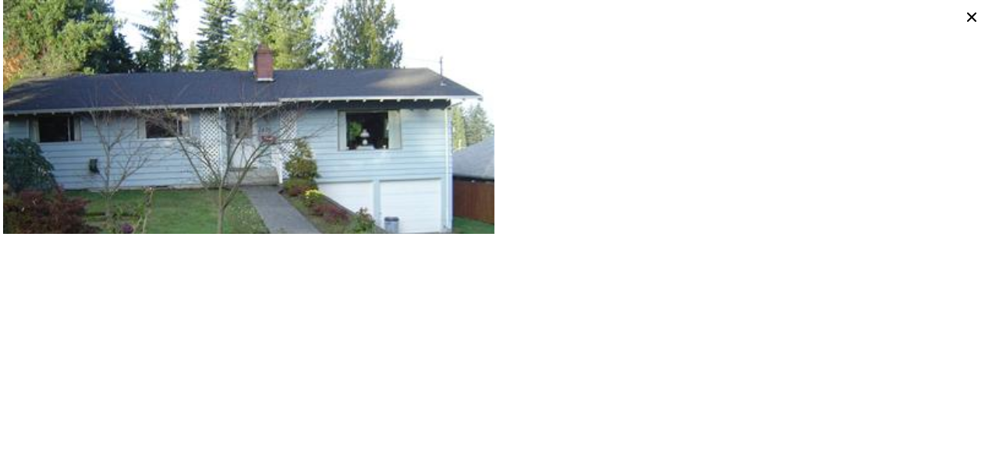
type input "$ 9,763"
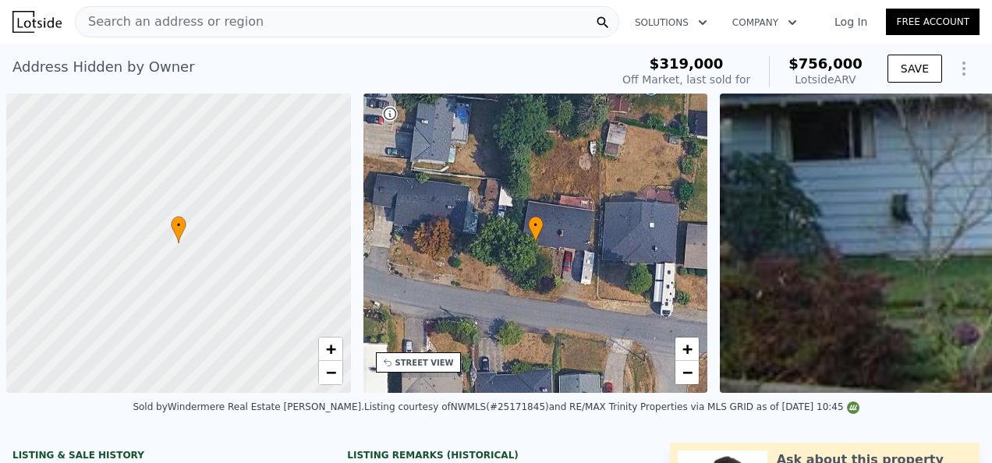
scroll to position [0, 6]
